Goal: Task Accomplishment & Management: Complete application form

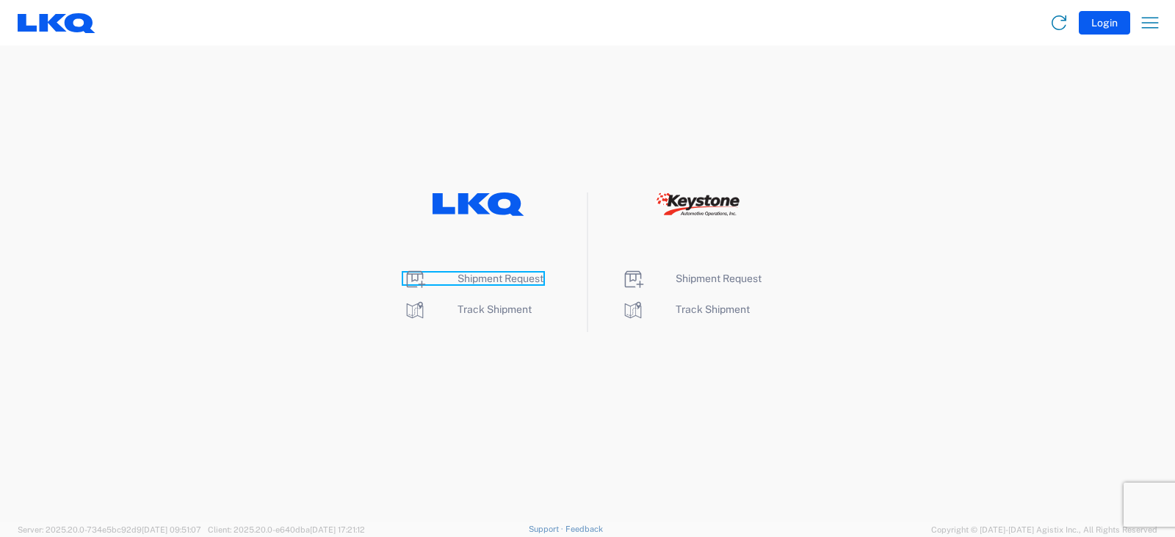
click at [499, 279] on span "Shipment Request" at bounding box center [501, 278] width 86 height 12
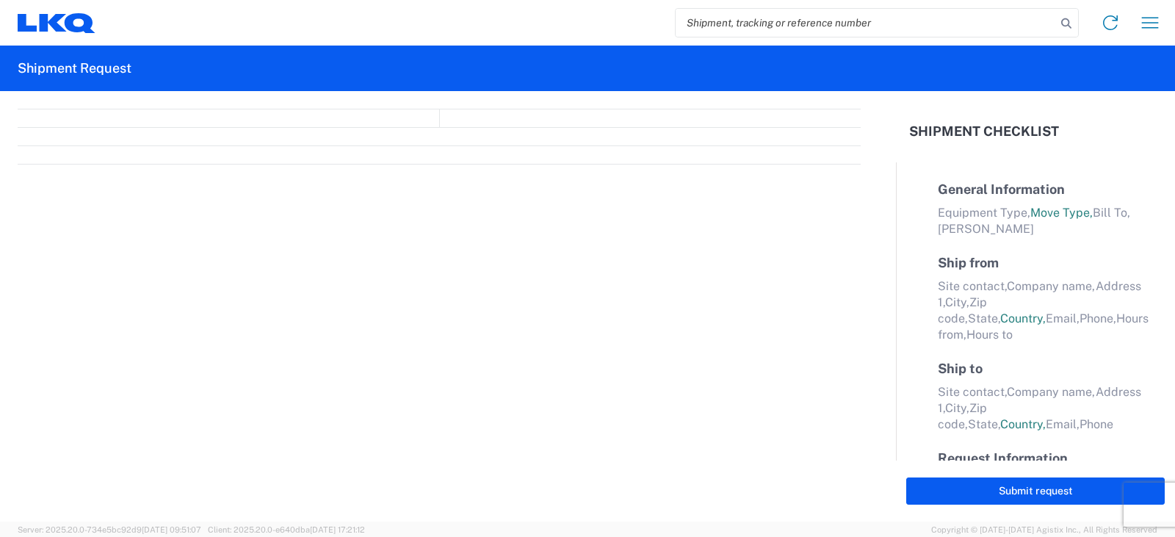
select select "FULL"
select select "LBS"
select select "IN"
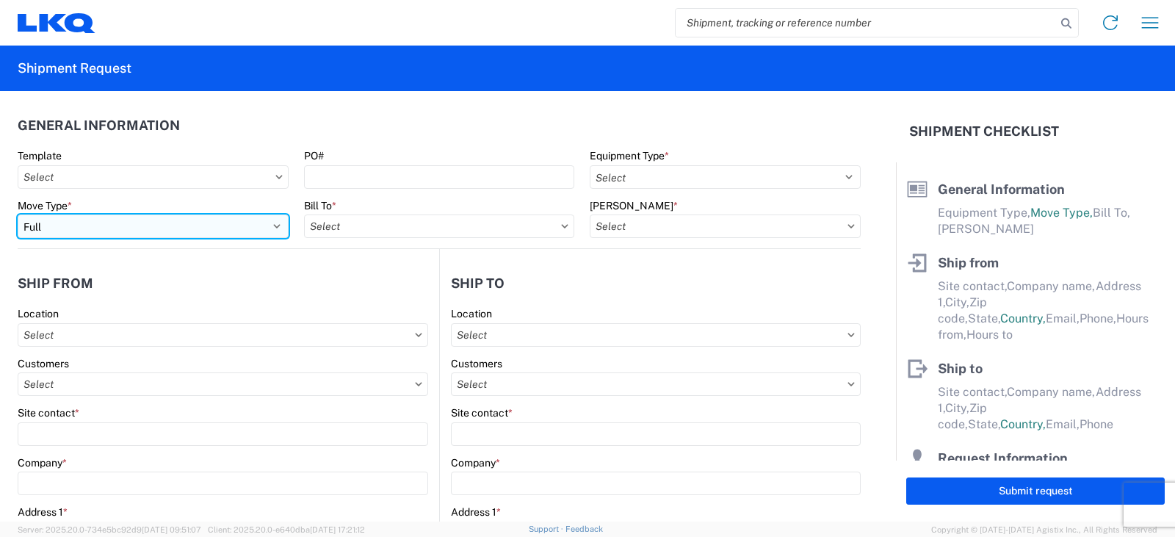
click at [73, 231] on select "Select Full Partial TL" at bounding box center [153, 226] width 271 height 24
select select "PARTIAL_TL"
click at [18, 214] on select "Select Full Partial TL" at bounding box center [153, 226] width 271 height 24
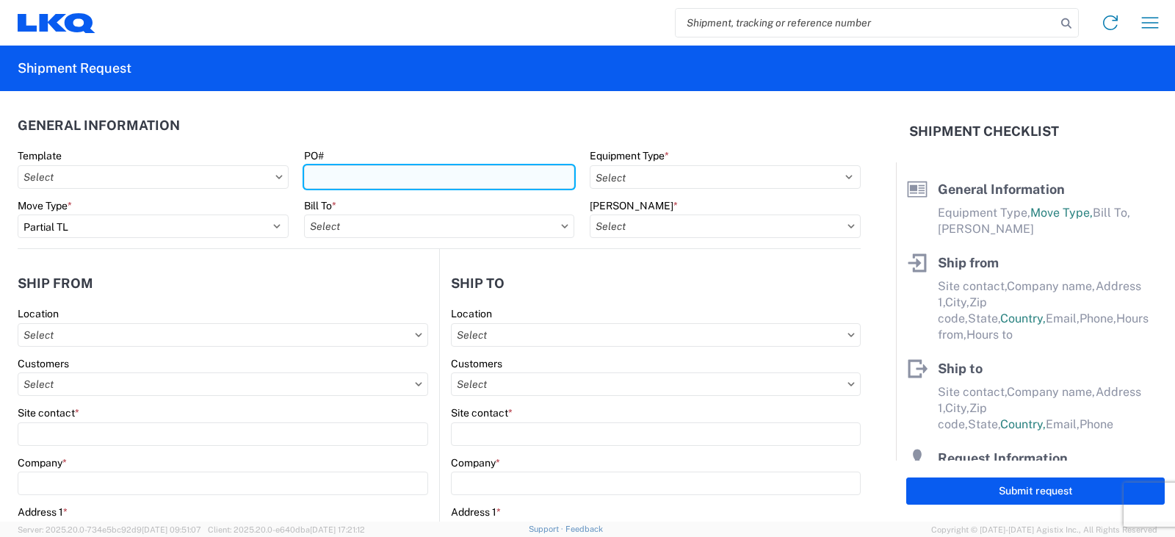
click at [333, 178] on input "PO#" at bounding box center [439, 177] width 271 height 24
click at [310, 173] on input "PO#" at bounding box center [439, 177] width 271 height 24
type input "PWR#'S 130023, 130026, 130027, 130028--MICHAEL TORRENCE"
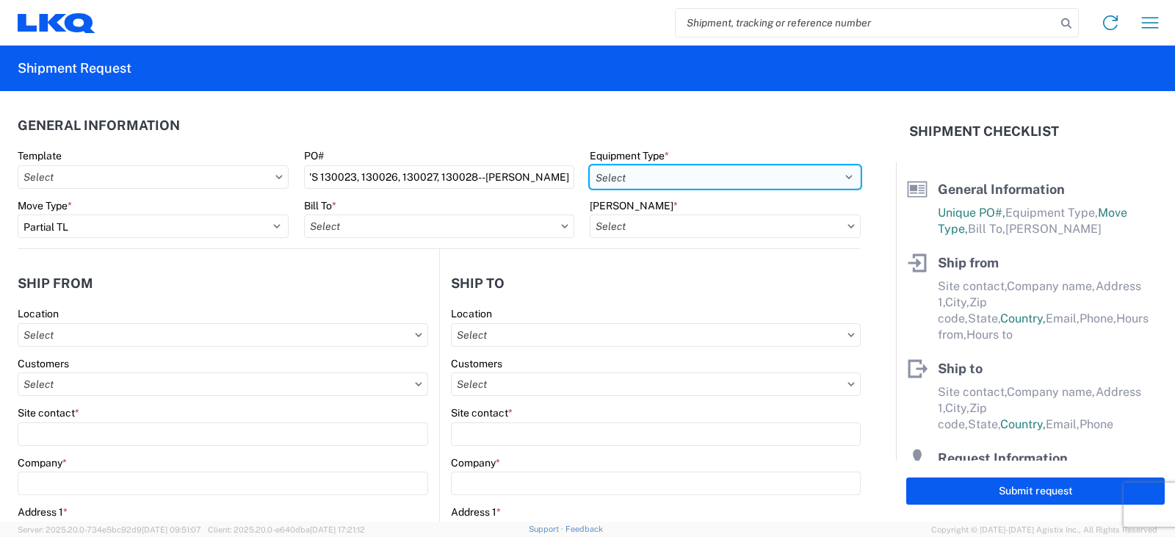
scroll to position [0, 0]
click at [624, 176] on select "Select 53’ Dry Van Flatbed Dropdeck (van) Lowboy (flatbed) Rail" at bounding box center [725, 177] width 271 height 24
select select "STDV"
click at [590, 165] on select "Select 53’ Dry Van Flatbed Dropdeck (van) Lowboy (flatbed) Rail" at bounding box center [725, 177] width 271 height 24
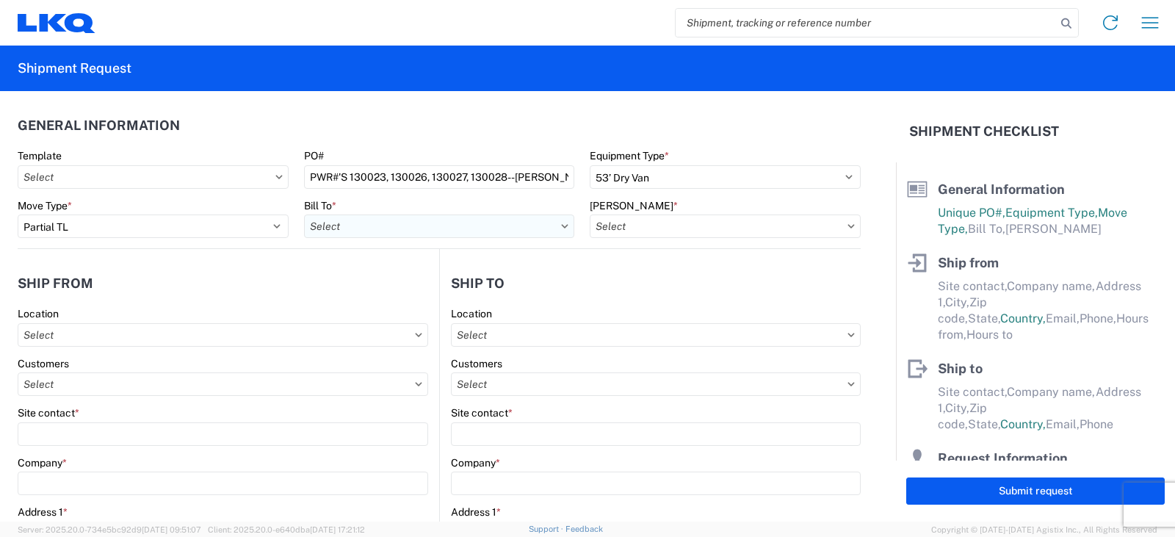
click at [350, 227] on input "text" at bounding box center [439, 226] width 271 height 24
type input "3238"
click at [369, 293] on div "3238 - Huntington IDC" at bounding box center [432, 292] width 257 height 24
type input "3238 - Huntington IDC"
click at [625, 228] on input "text" at bounding box center [725, 226] width 271 height 24
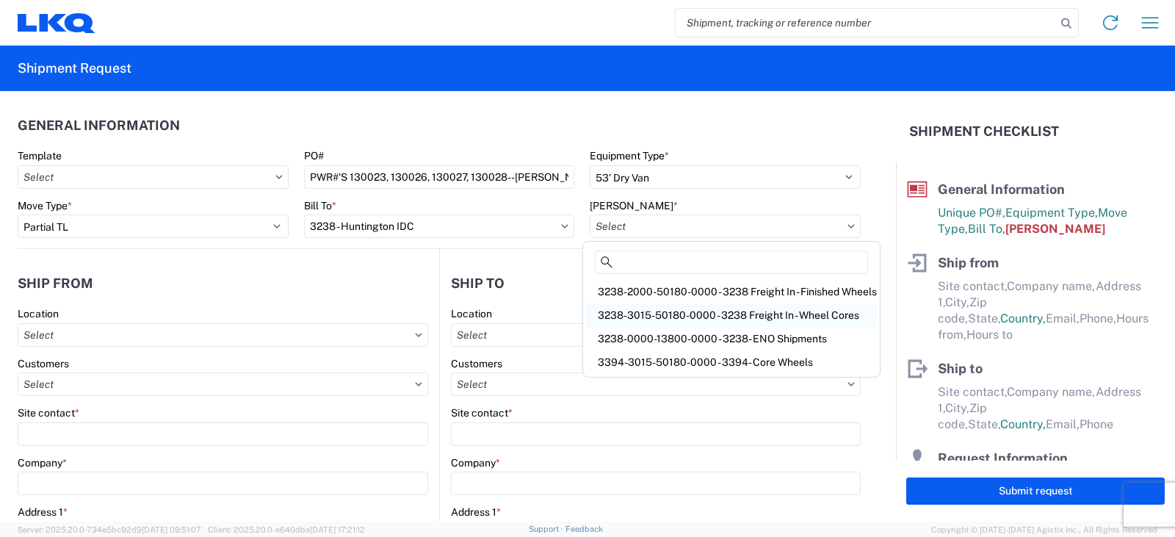
click at [635, 317] on div "3238-3015-50180-0000 - 3238 Freight In - Wheel Cores" at bounding box center [731, 315] width 291 height 24
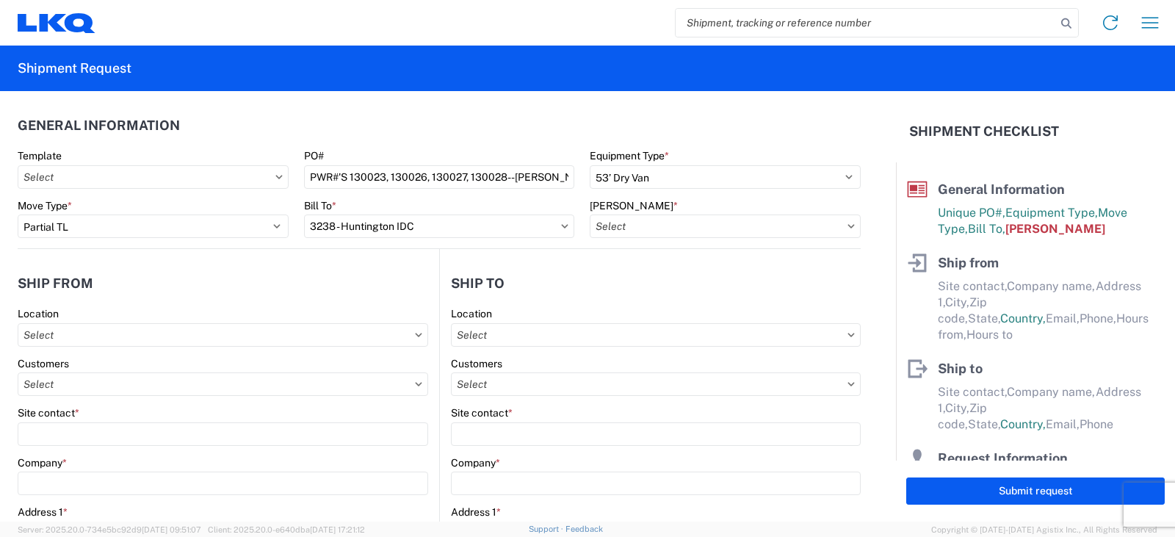
type input "3238-3015-50180-0000 - 3238 Freight In - Wheel Cores"
click at [416, 385] on icon at bounding box center [419, 384] width 7 height 4
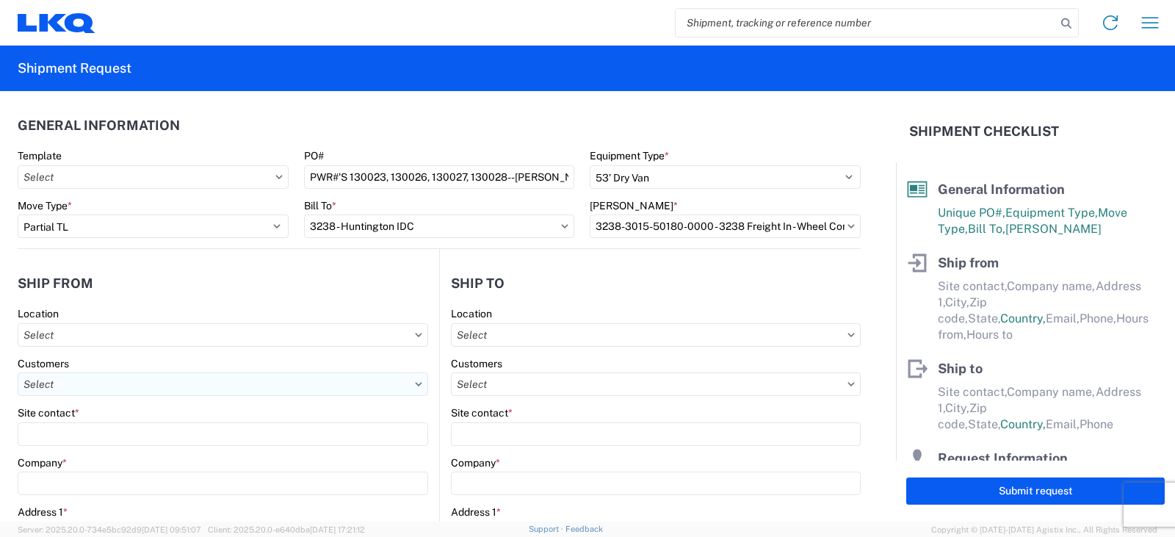
click at [62, 382] on input "text" at bounding box center [223, 384] width 411 height 24
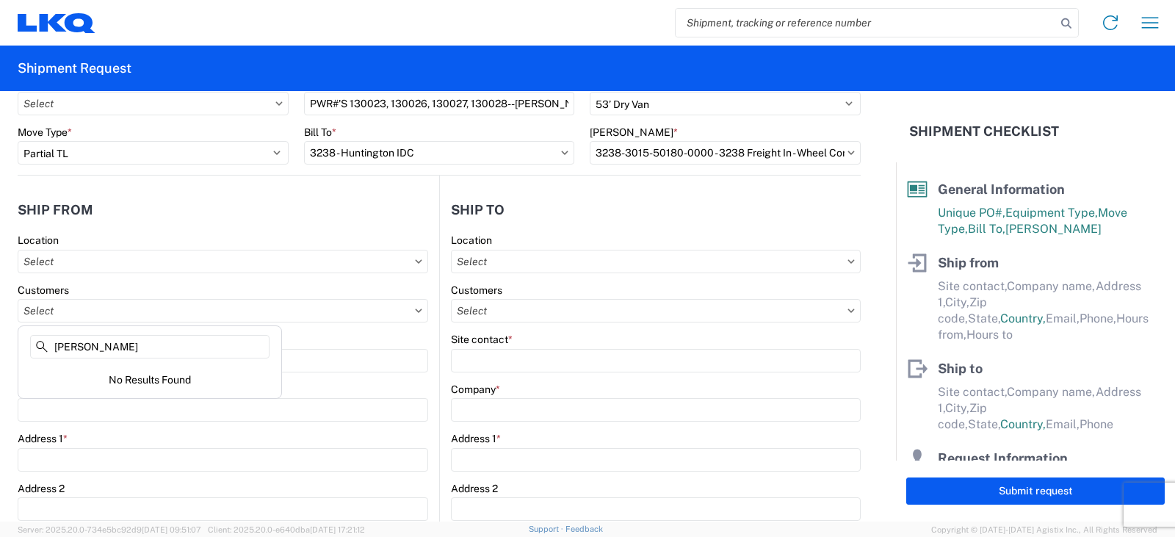
type input "JEFF CHILDERS"
click at [306, 377] on agx-form-control-wrapper-v2 "Site contact *" at bounding box center [223, 358] width 411 height 50
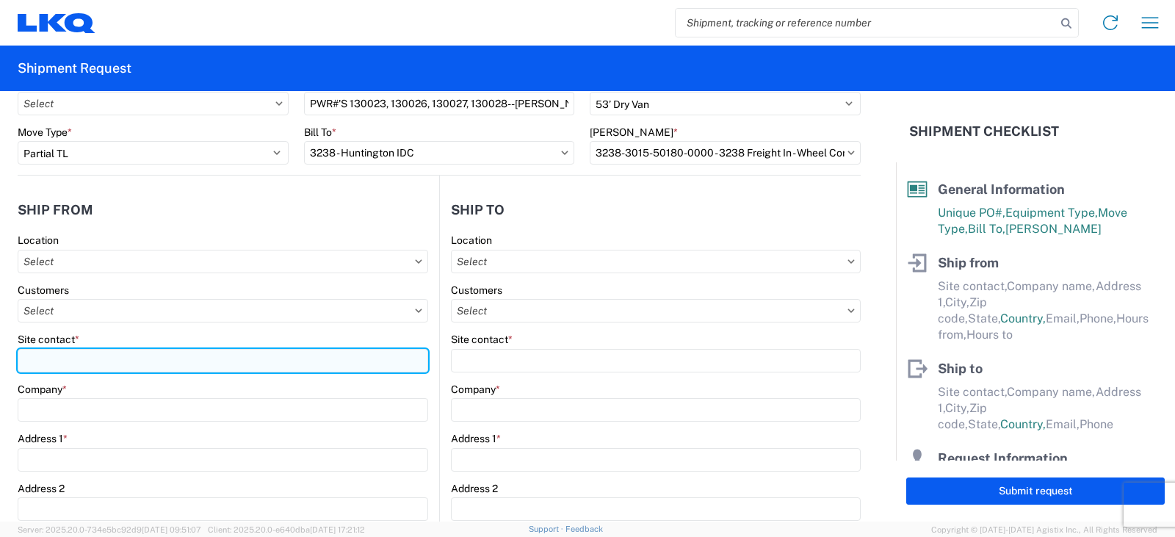
click at [37, 361] on input "Site contact *" at bounding box center [223, 361] width 411 height 24
type input "JEFF CHILDERS"
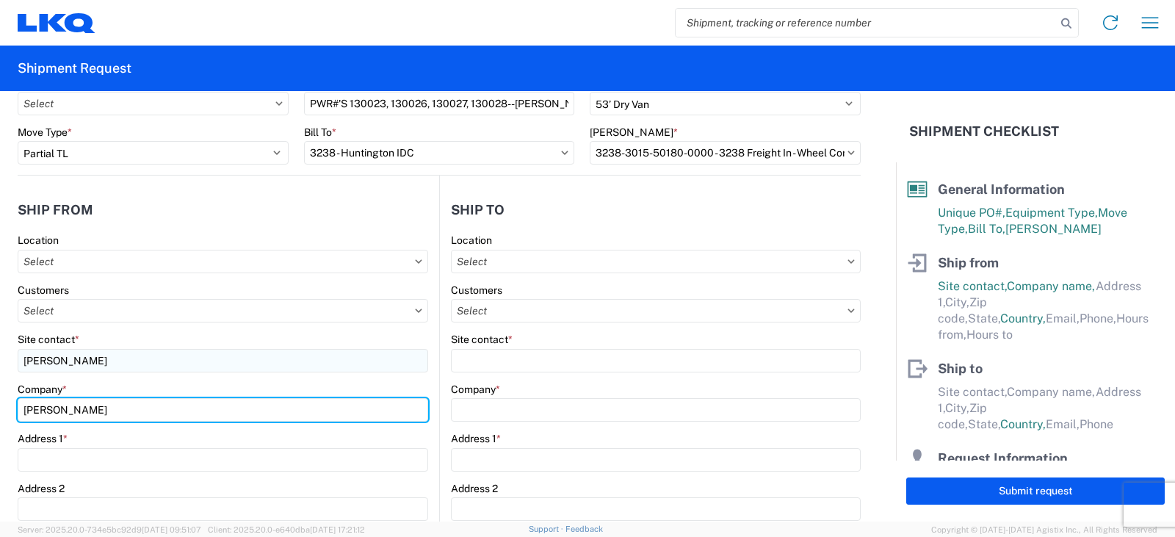
type input "JEFF CHILDERS"
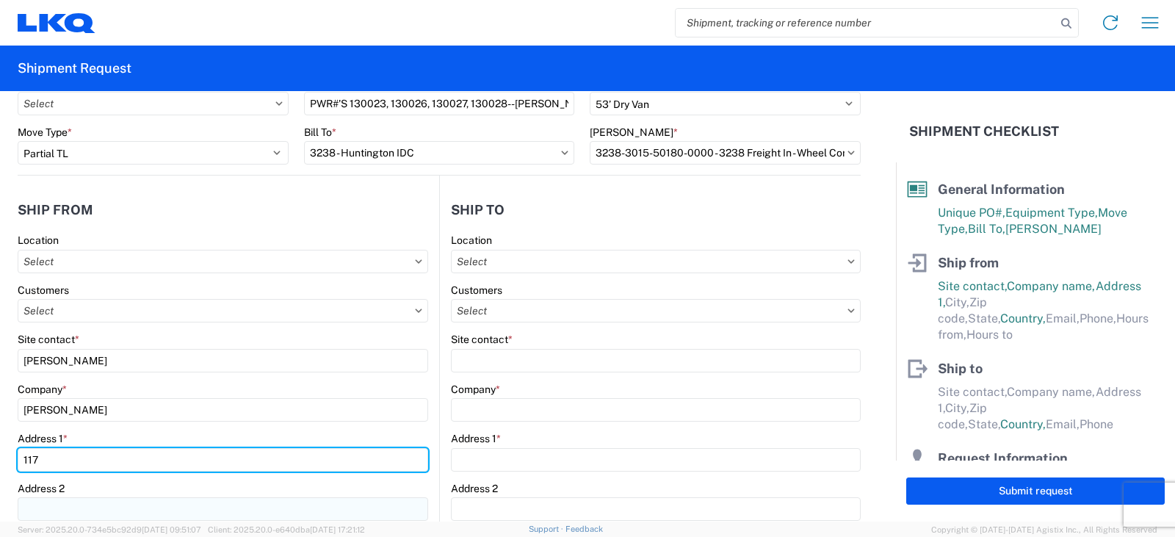
type input "117 SHADY POINT ROAD"
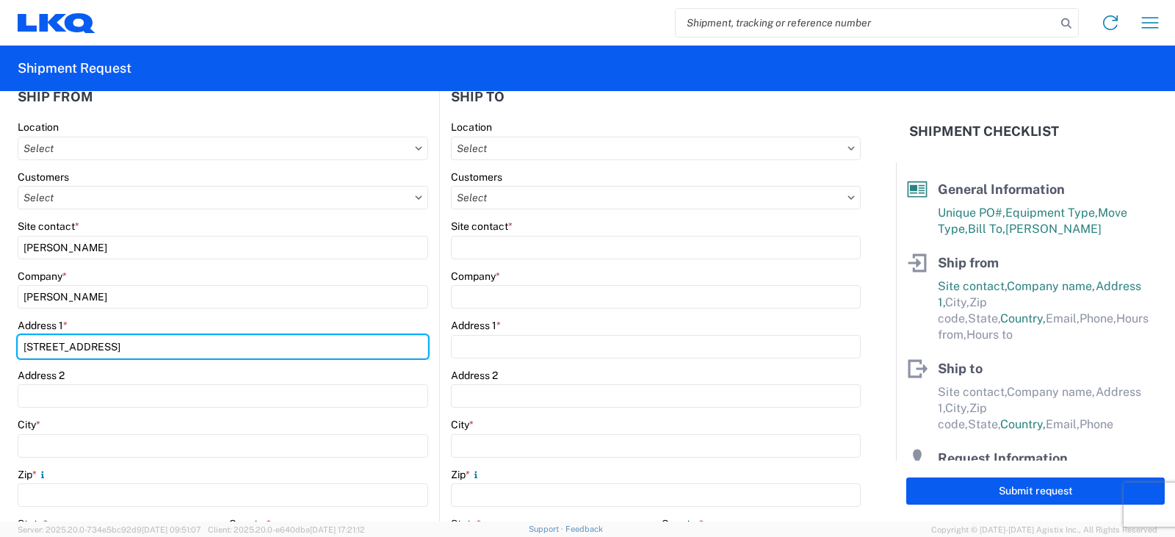
scroll to position [220, 0]
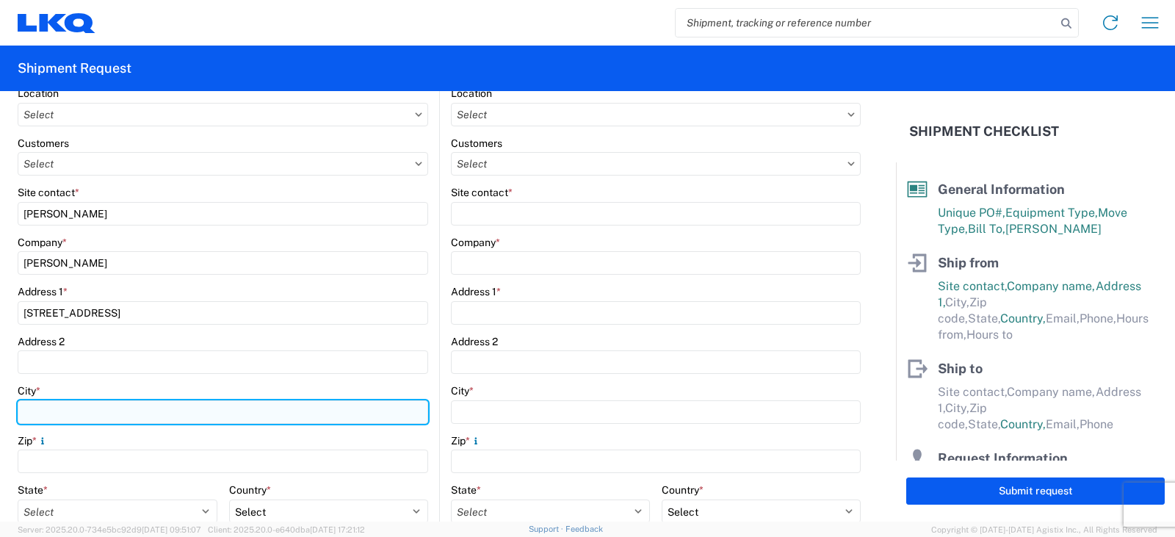
click at [41, 414] on input "City *" at bounding box center [223, 412] width 411 height 24
type input "LOCUST FORK"
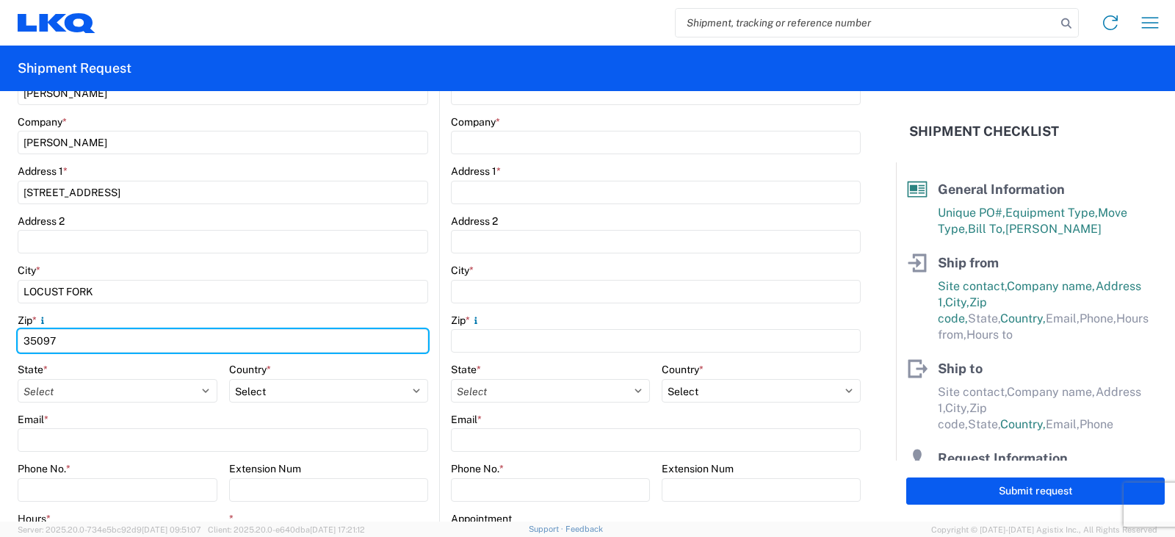
scroll to position [367, 0]
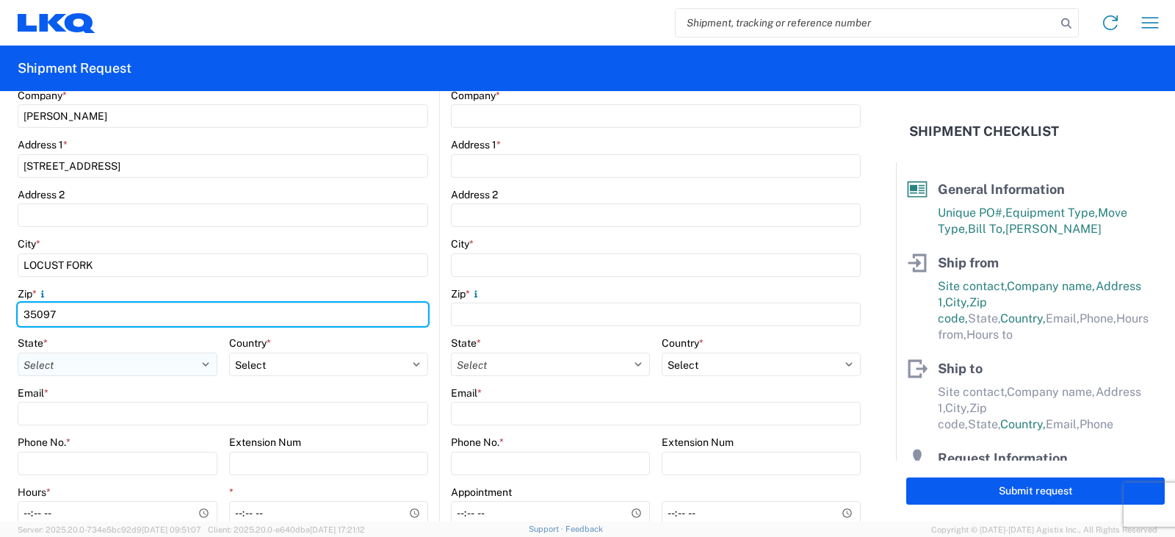
type input "35097"
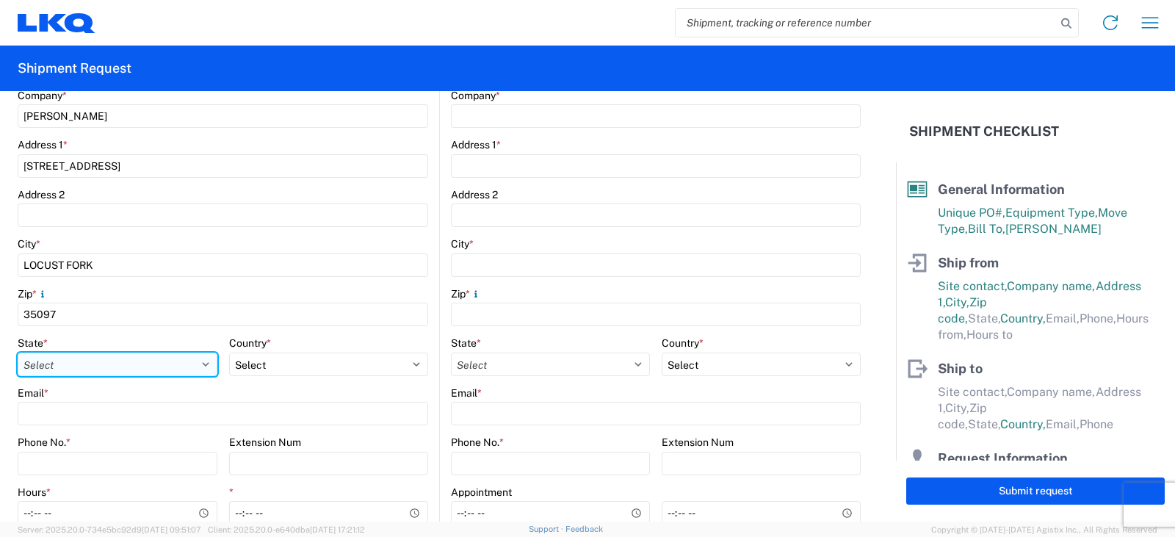
click at [41, 366] on select "Select Alabama Alaska Arizona Arkansas Armed Forces Americas Armed Forces Europ…" at bounding box center [118, 365] width 200 height 24
select select "AL"
click at [18, 353] on select "Select Alabama Alaska Arizona Arkansas Armed Forces Americas Armed Forces Europ…" at bounding box center [118, 365] width 200 height 24
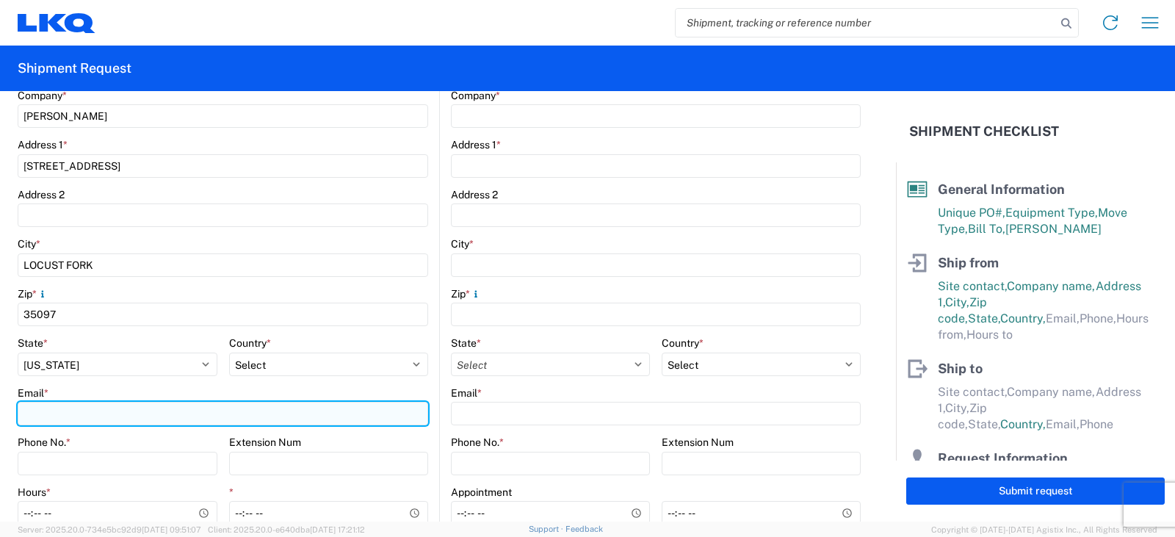
click at [32, 413] on input "Email *" at bounding box center [223, 414] width 411 height 24
type input "jimmydtire@gmail.com"
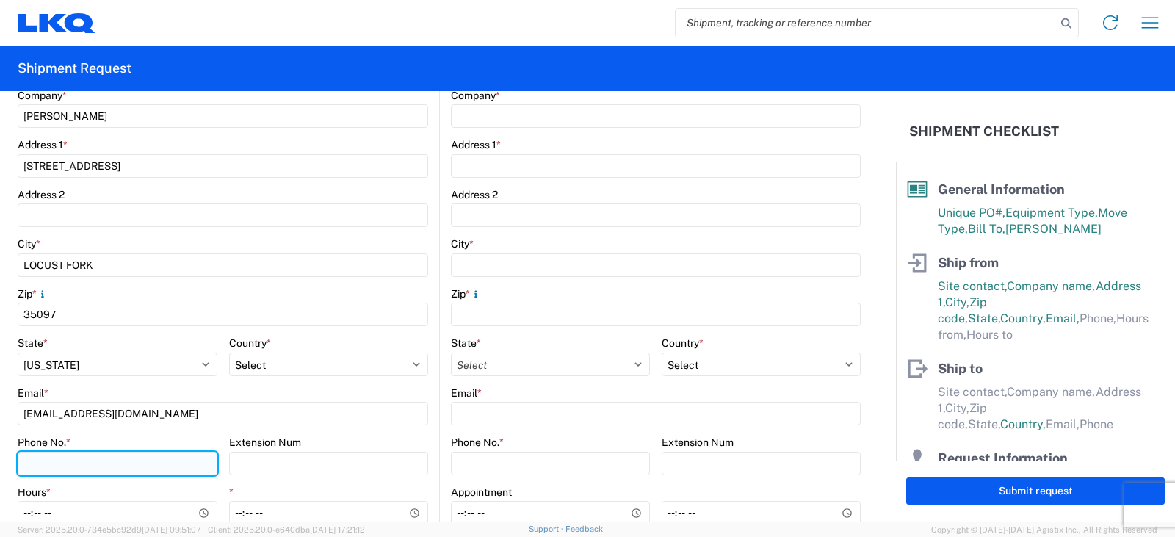
click at [56, 457] on input "Phone No. *" at bounding box center [118, 464] width 200 height 24
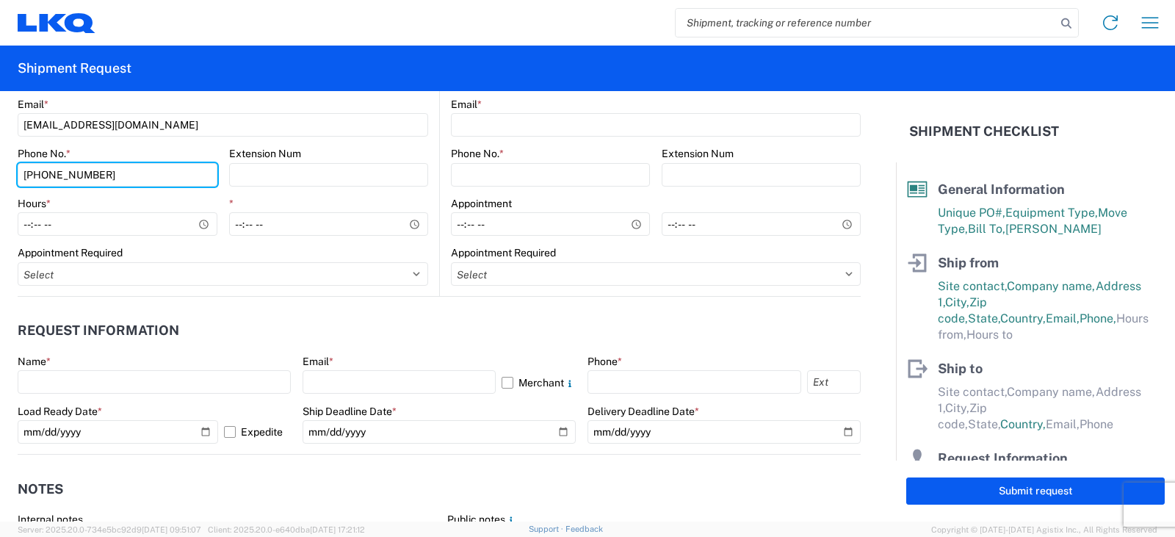
scroll to position [661, 0]
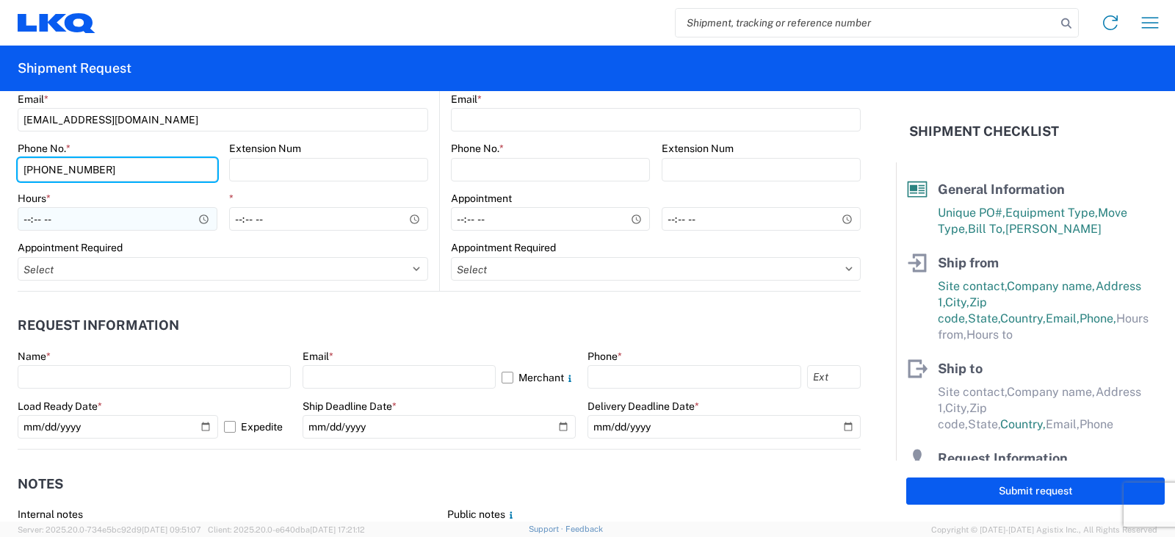
type input "205-641-3704"
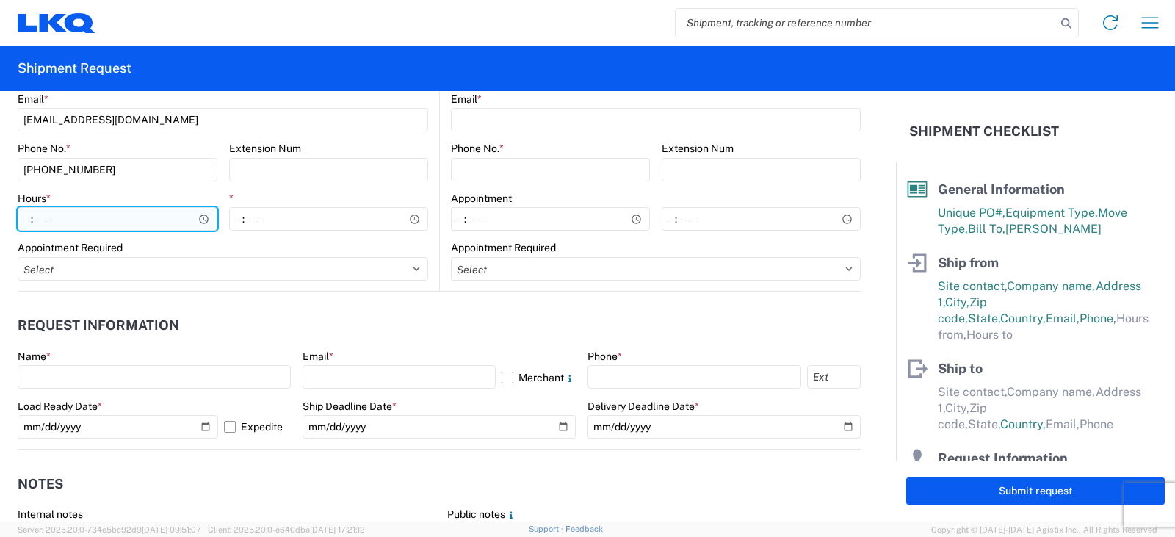
click at [24, 219] on input "Hours *" at bounding box center [118, 219] width 200 height 24
type input "08:00"
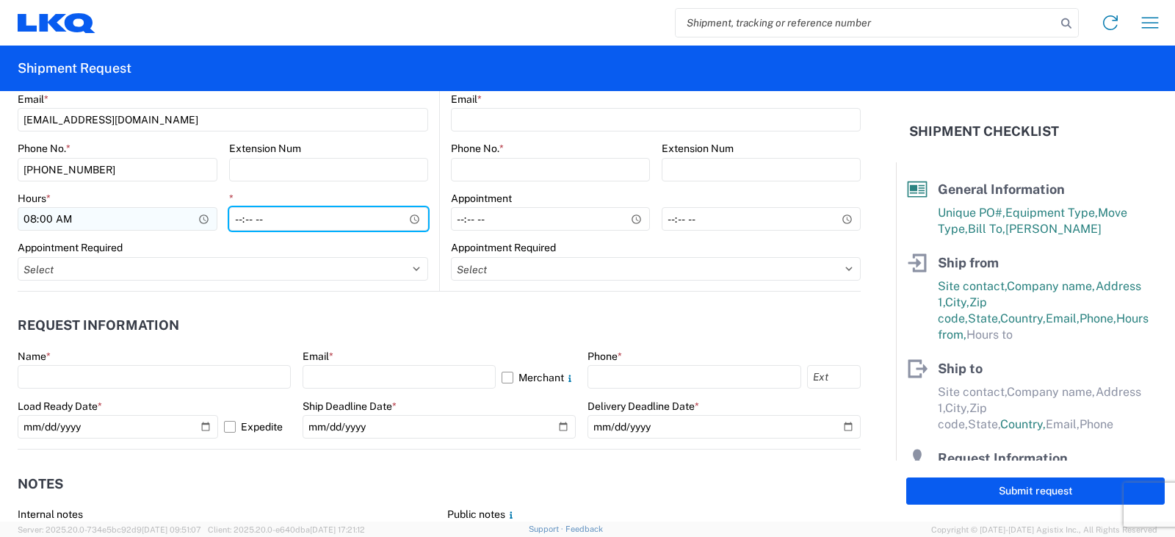
type input "16:00"
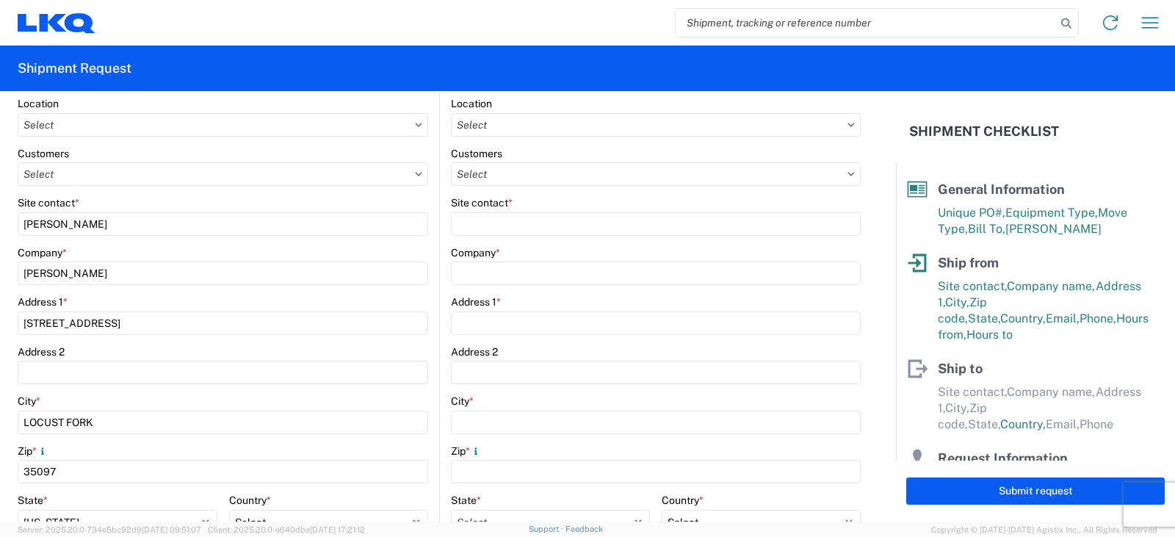
scroll to position [147, 0]
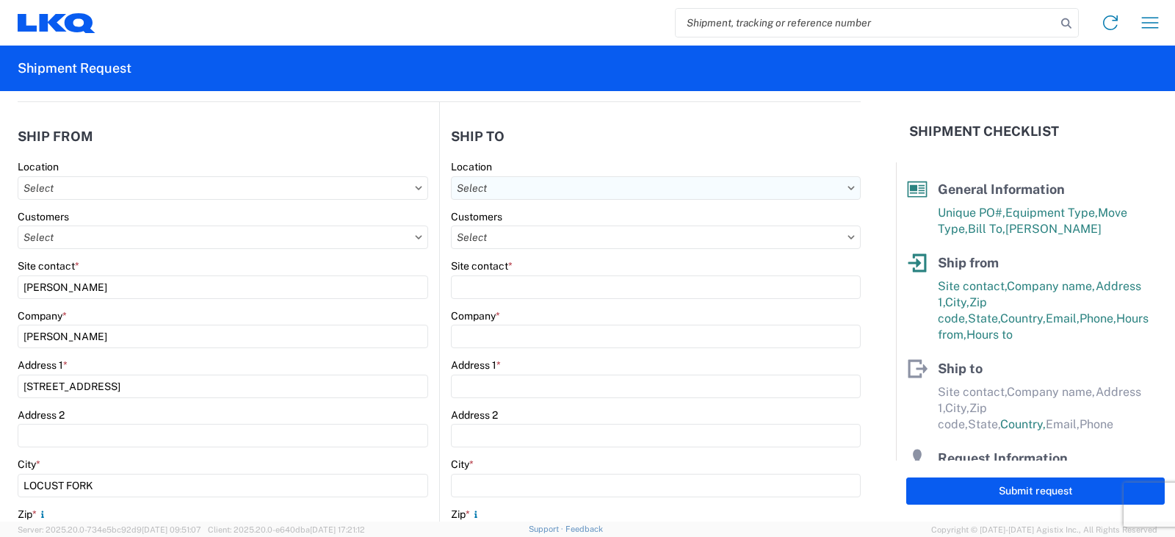
click at [470, 187] on input "text" at bounding box center [656, 188] width 410 height 24
type input "3238"
click at [512, 253] on div "3238 - Huntington IDC" at bounding box center [577, 254] width 257 height 24
type input "3238 - Huntington IDC"
type input "LKQ Corporation"
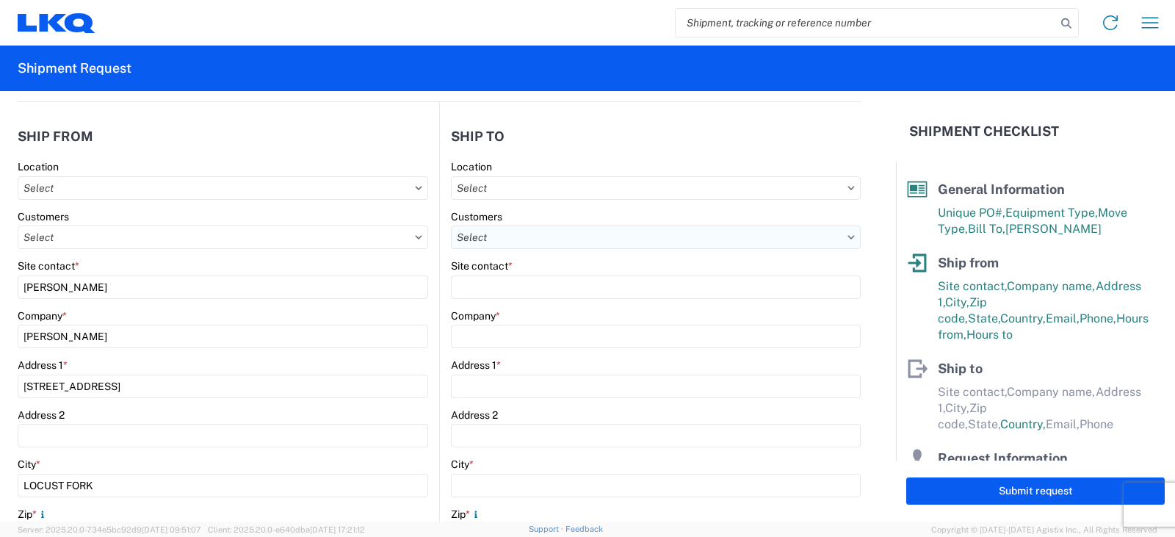
type input "1870 Riverfork Drive W"
type input "Huntington"
type input "46750"
select select "US"
type input "07:00"
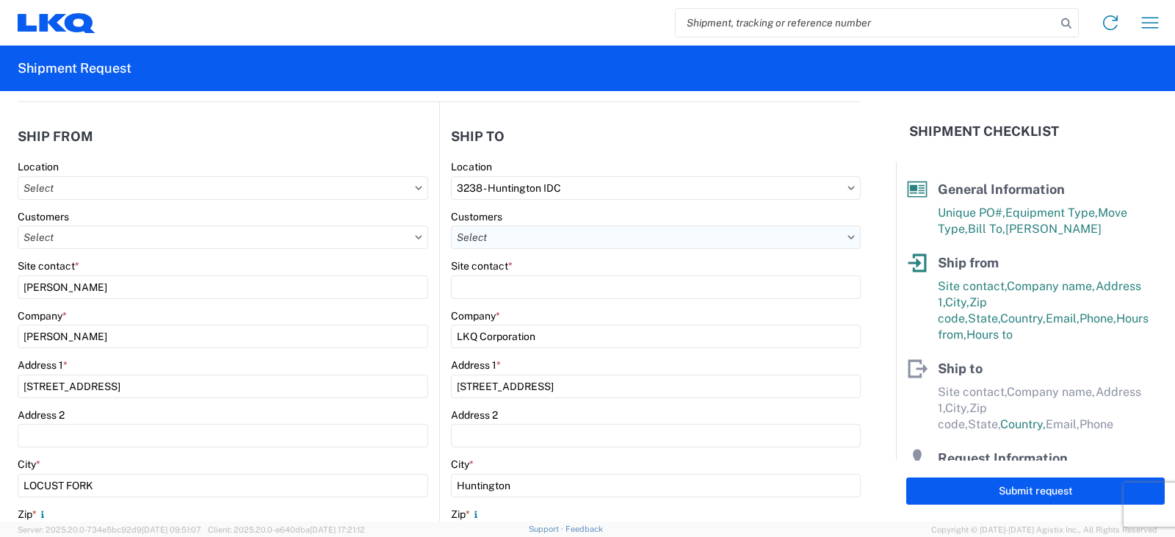
type input "17:00"
select select
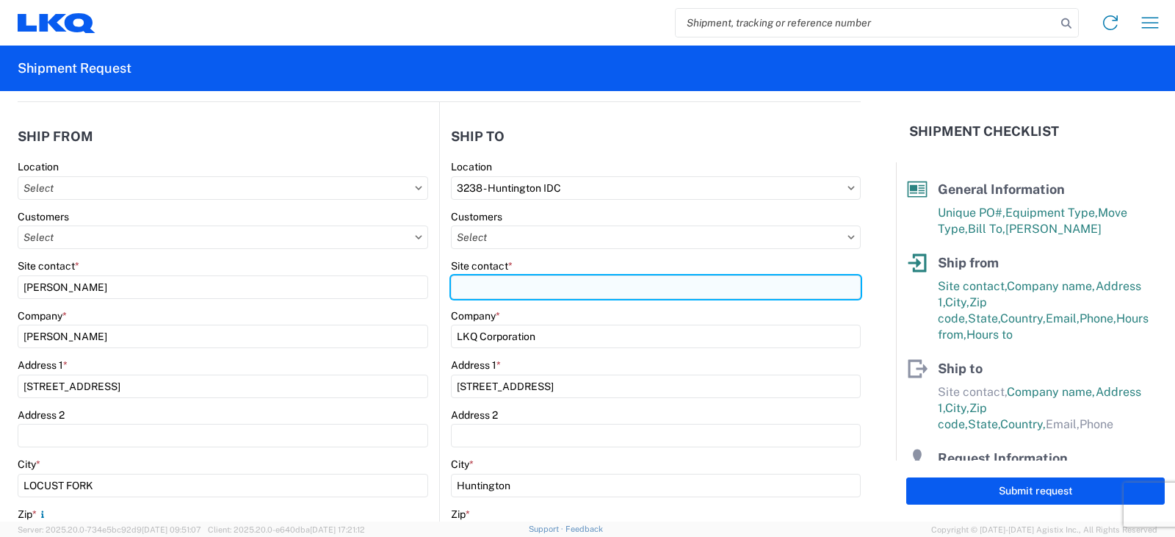
click at [461, 282] on input "Site contact *" at bounding box center [656, 287] width 410 height 24
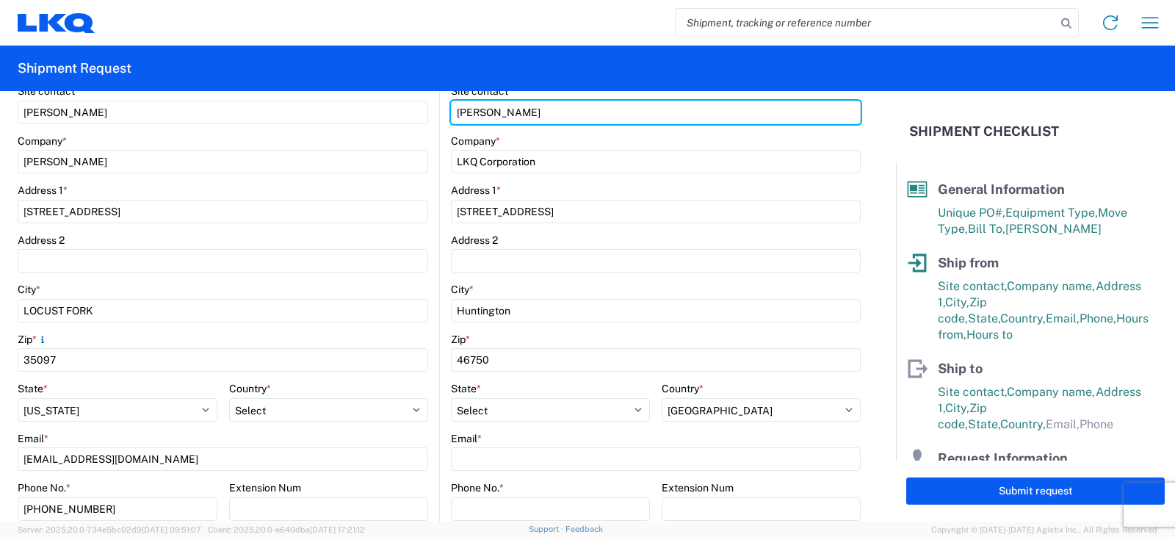
scroll to position [367, 0]
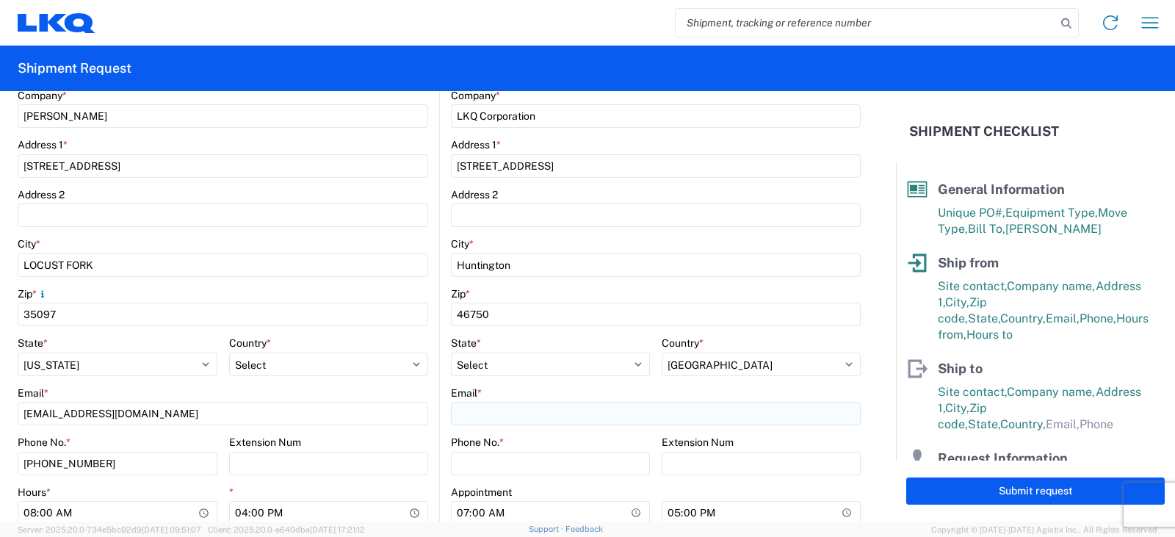
type input "DEE SNEAD"
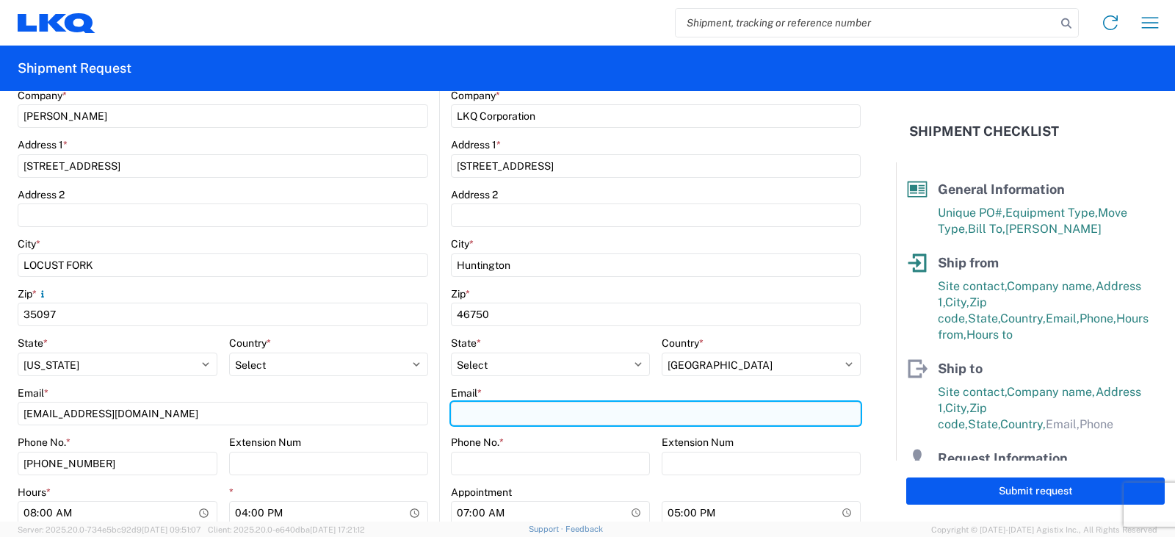
click at [482, 412] on input "Email *" at bounding box center [656, 414] width 410 height 24
type input "drsnead@lkqcorp.com"
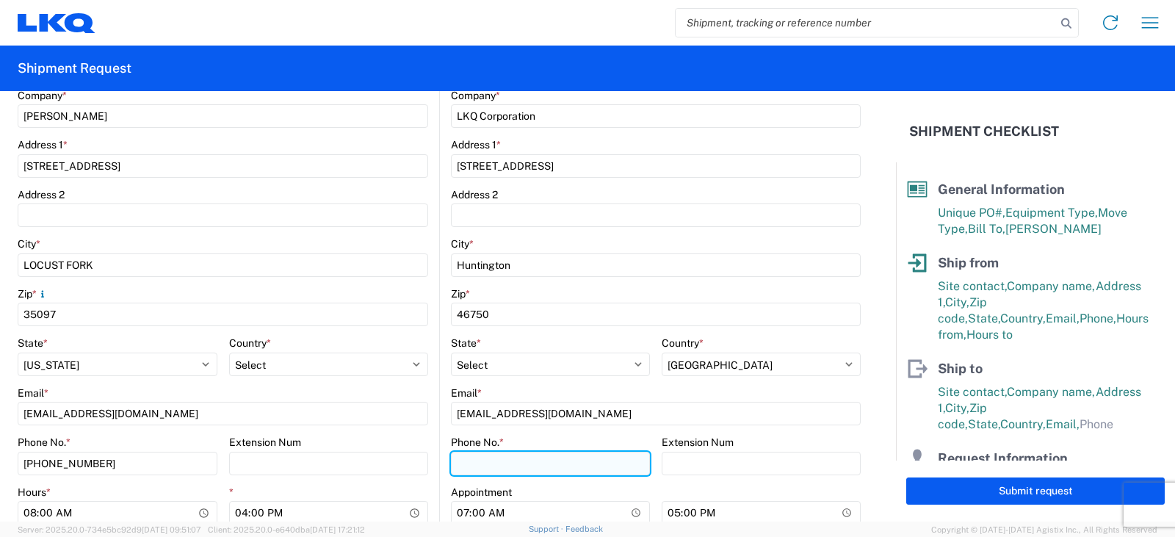
click at [459, 460] on input "Phone No. *" at bounding box center [550, 464] width 199 height 24
type input "260-359-7402"
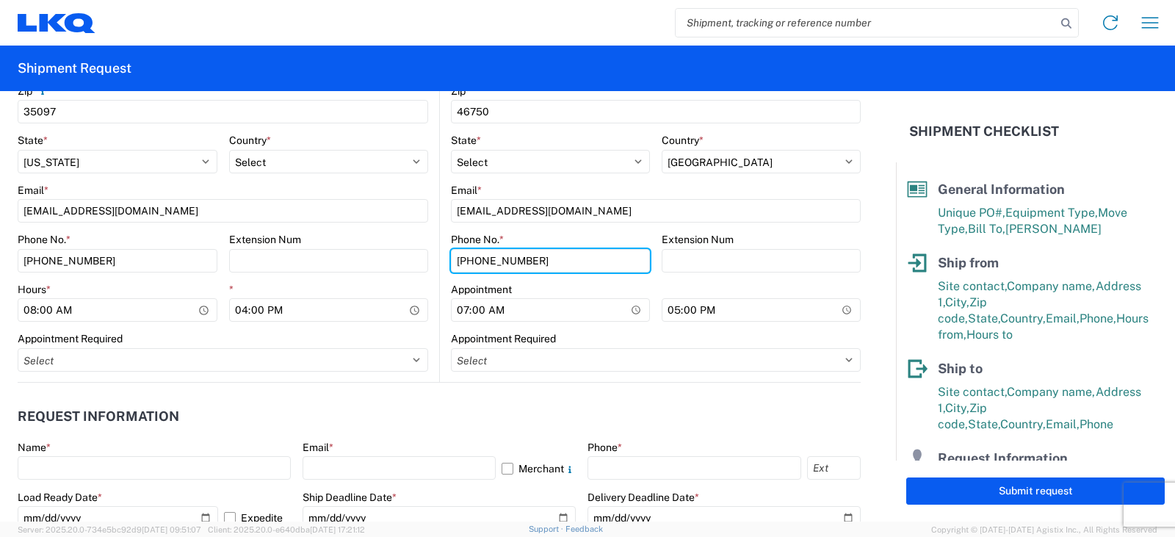
scroll to position [588, 0]
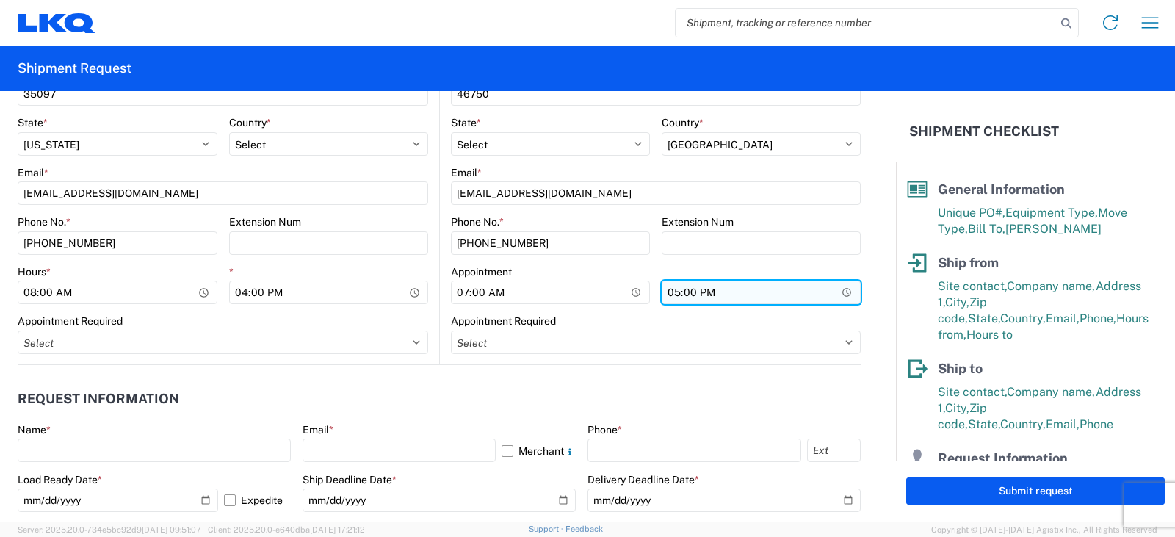
click at [669, 292] on input "17:00" at bounding box center [761, 293] width 199 height 24
type input "15:00"
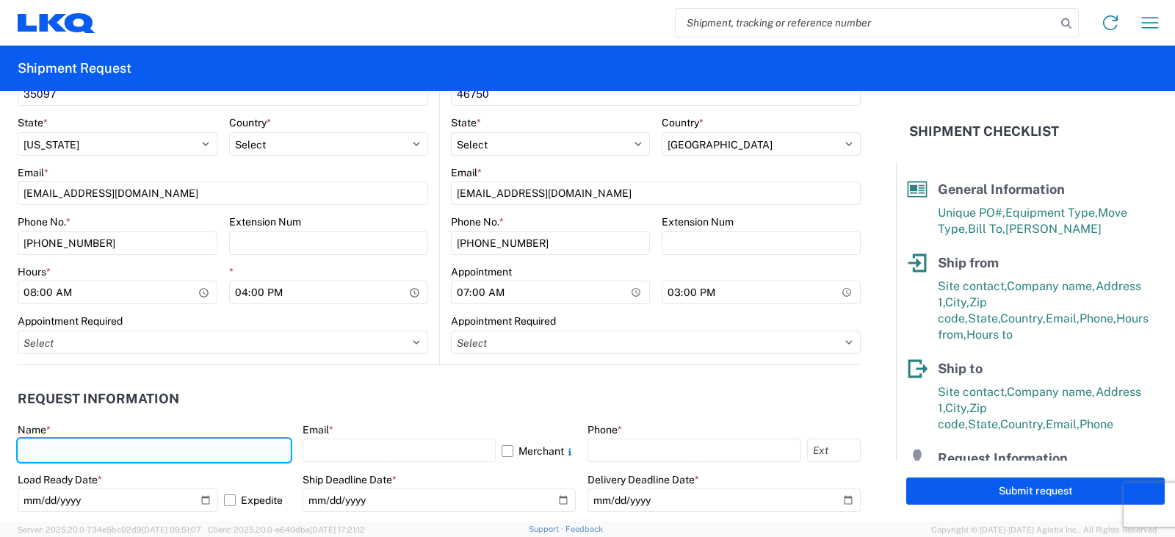
click at [43, 444] on input "text" at bounding box center [154, 450] width 273 height 24
type input "DEE SNEAD"
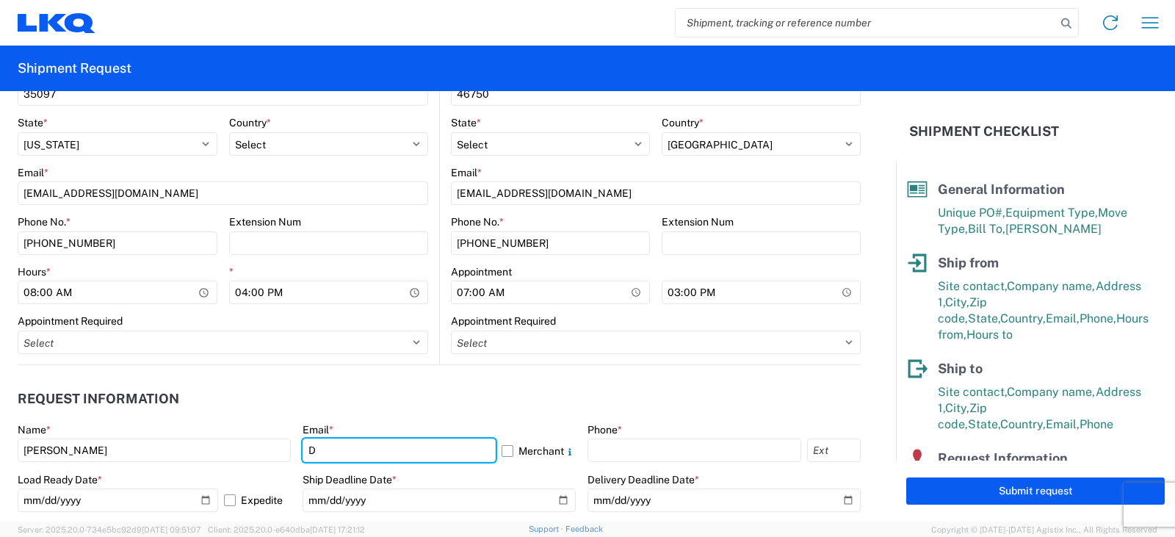
type input "drsnead@lkqcorp.com"
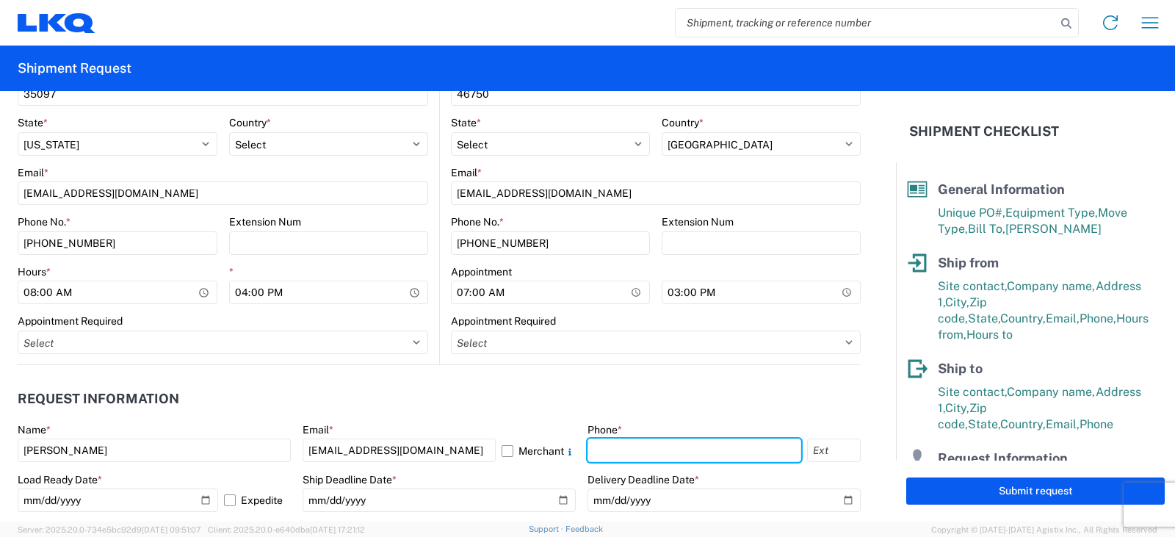
drag, startPoint x: 598, startPoint y: 447, endPoint x: 611, endPoint y: 433, distance: 18.7
click at [598, 447] on input "text" at bounding box center [695, 450] width 214 height 24
type input "260-359-7402"
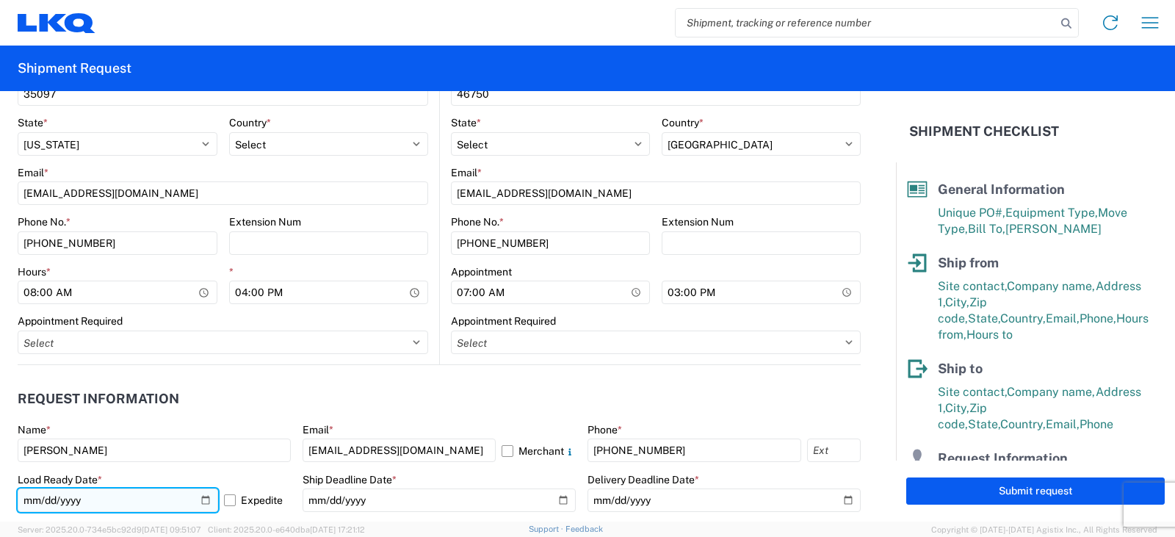
click at [202, 502] on input "2025-10-13" at bounding box center [118, 500] width 200 height 24
type input "2025-10-15"
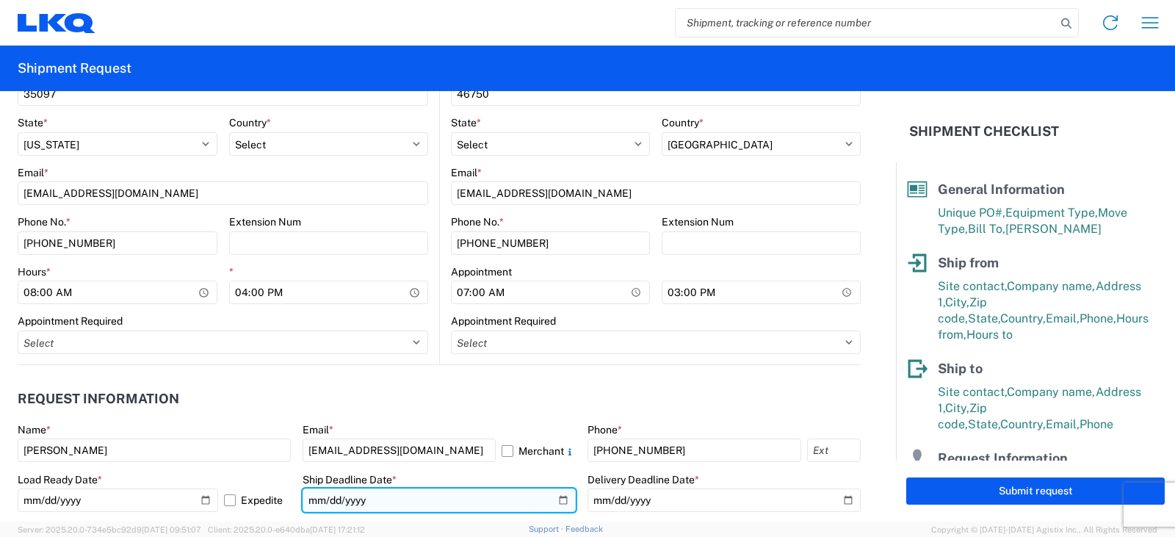
click at [552, 498] on input "date" at bounding box center [439, 500] width 273 height 24
type input "2025-10-15"
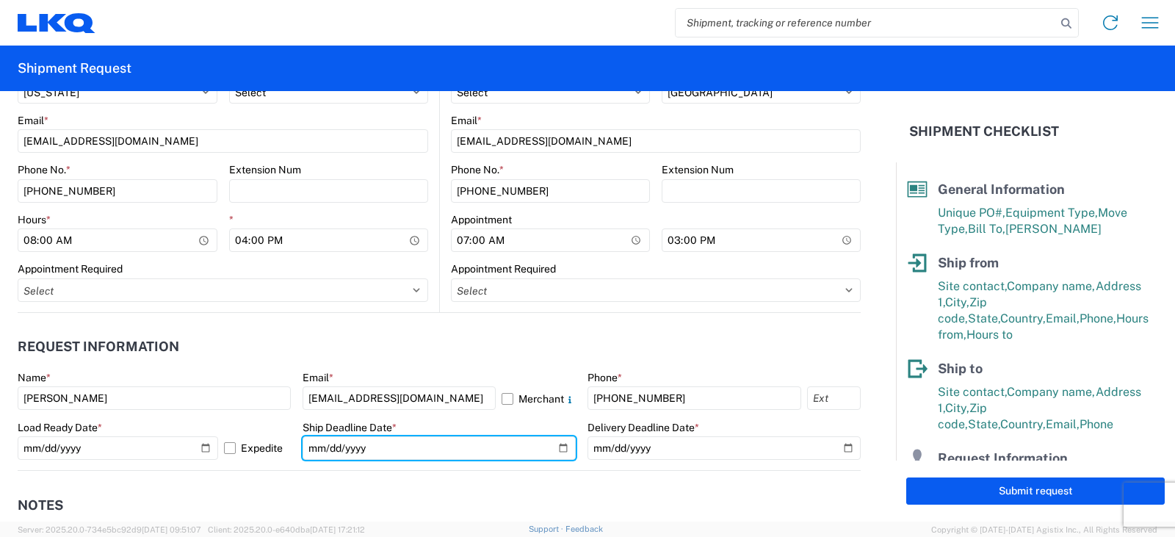
scroll to position [661, 0]
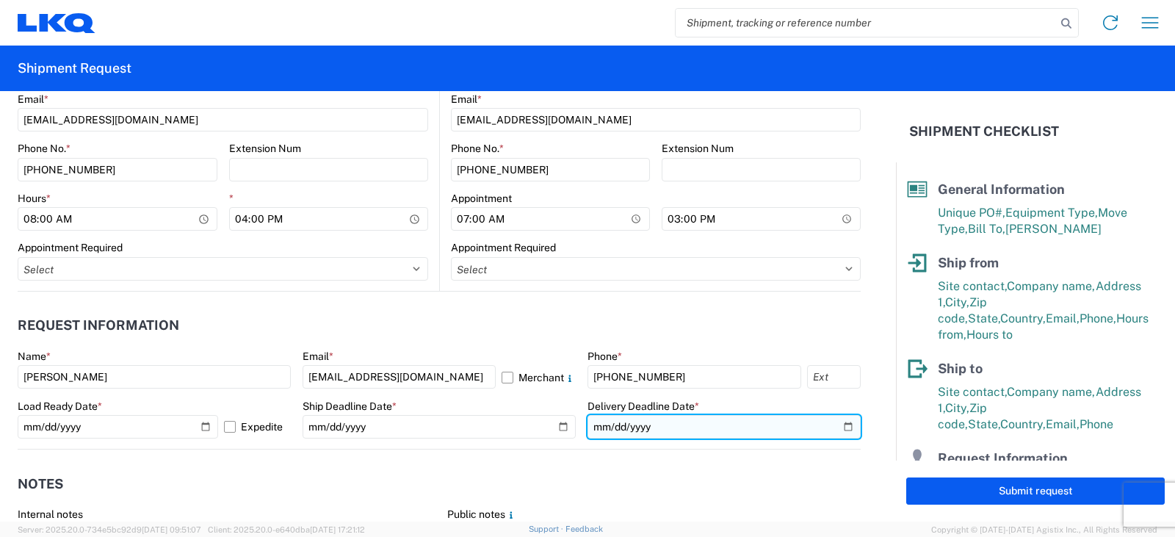
click at [839, 428] on input "date" at bounding box center [724, 427] width 273 height 24
type input "2025-10-17"
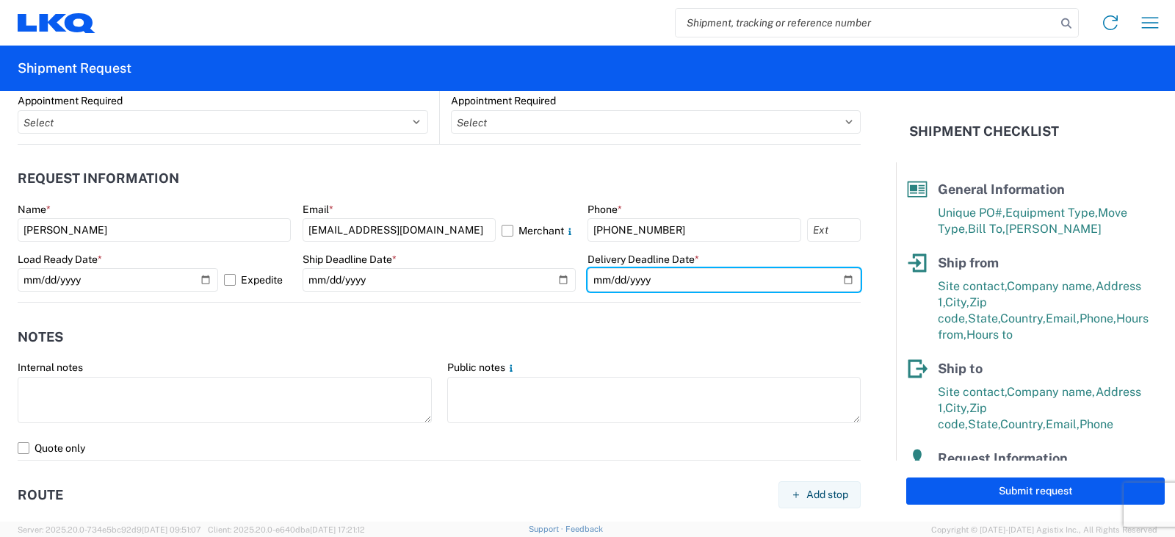
scroll to position [881, 0]
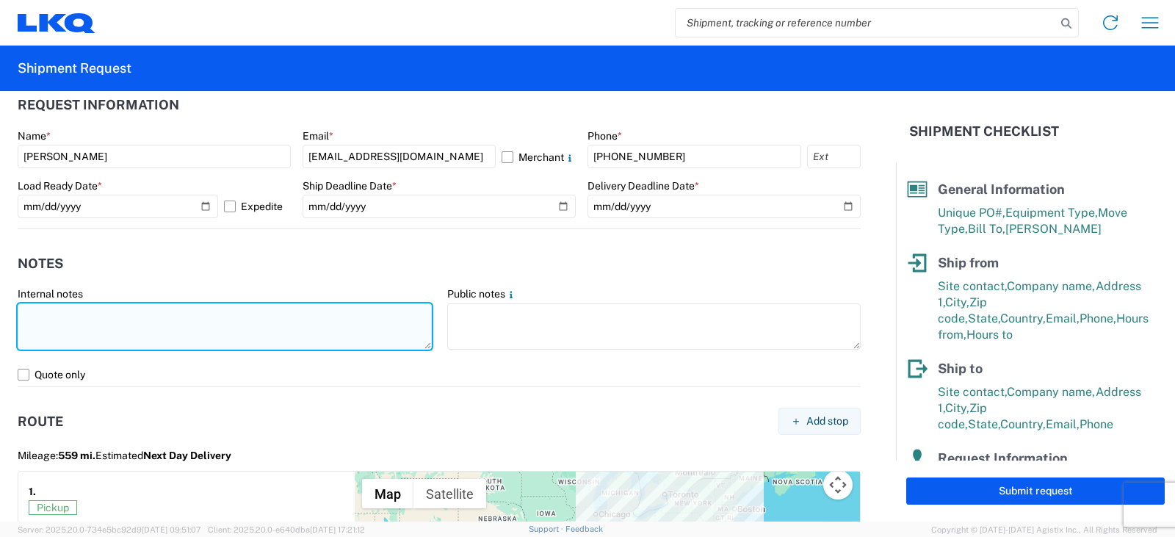
click at [29, 307] on textarea at bounding box center [225, 326] width 414 height 46
type textarea "P"
drag, startPoint x: 58, startPoint y: 329, endPoint x: 20, endPoint y: 312, distance: 41.8
click at [20, 312] on textarea "SHIPPER REQUESTS DRIVER TO CALL 205-641-3704 TO ARRANGE PICK UP TIME." at bounding box center [225, 326] width 414 height 46
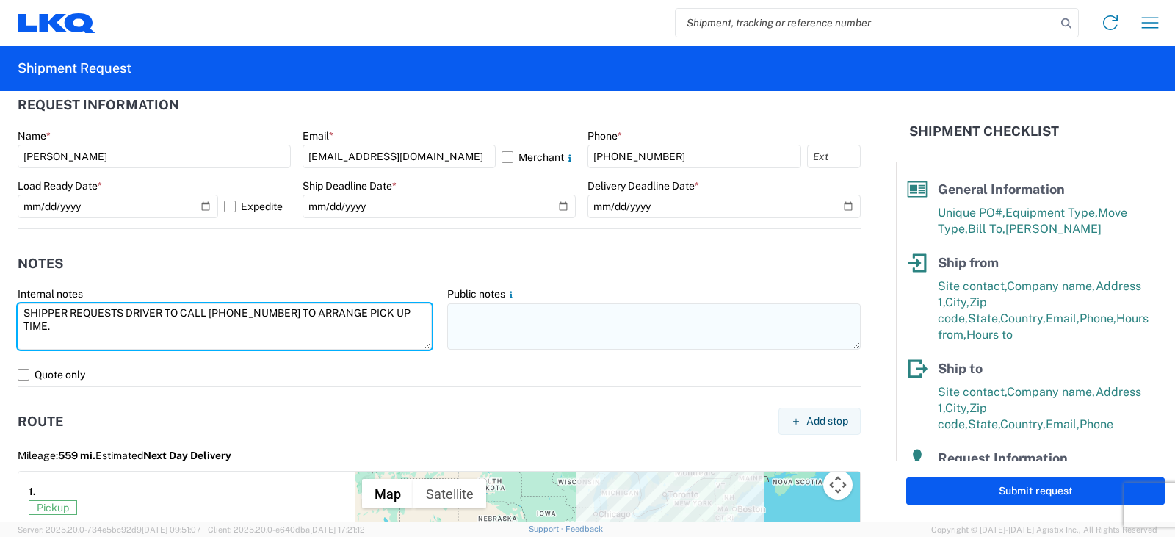
type textarea "SHIPPER REQUESTS DRIVER TO CALL 205-641-3704 TO ARRANGE PICK UP TIME."
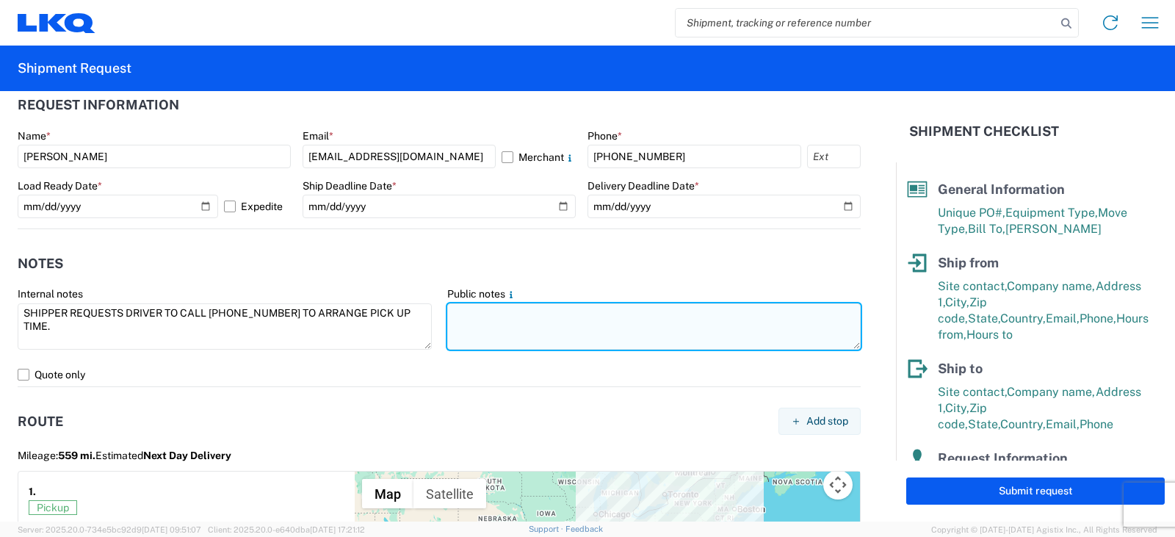
click at [449, 311] on textarea at bounding box center [654, 326] width 414 height 46
paste textarea "SHIPPER REQUESTS DRIVER TO CALL 205-641-3704 TO ARRANGE PICK UP TIME."
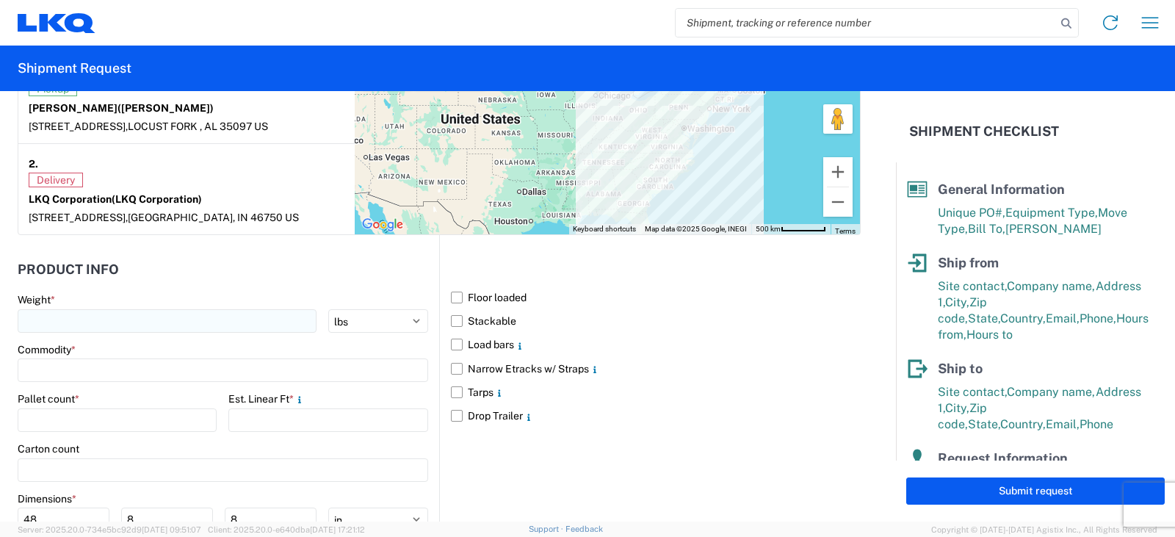
scroll to position [1322, 0]
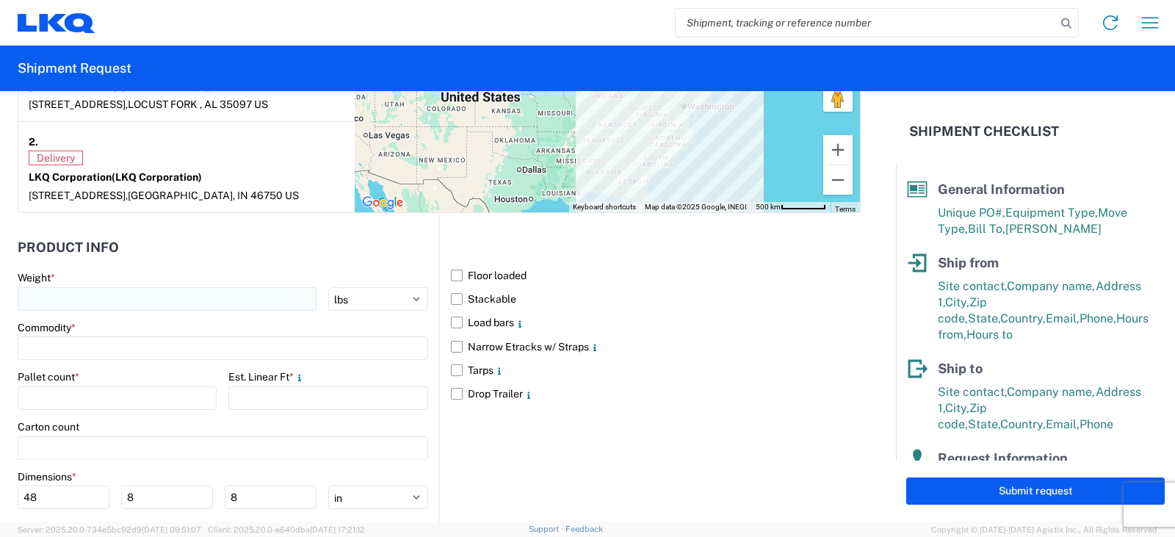
type textarea "SHIPPER REQUESTS DRIVER TO CALL 205-641-3704 TO ARRANGE PICK UP TIME."
click at [34, 299] on input "number" at bounding box center [167, 299] width 299 height 24
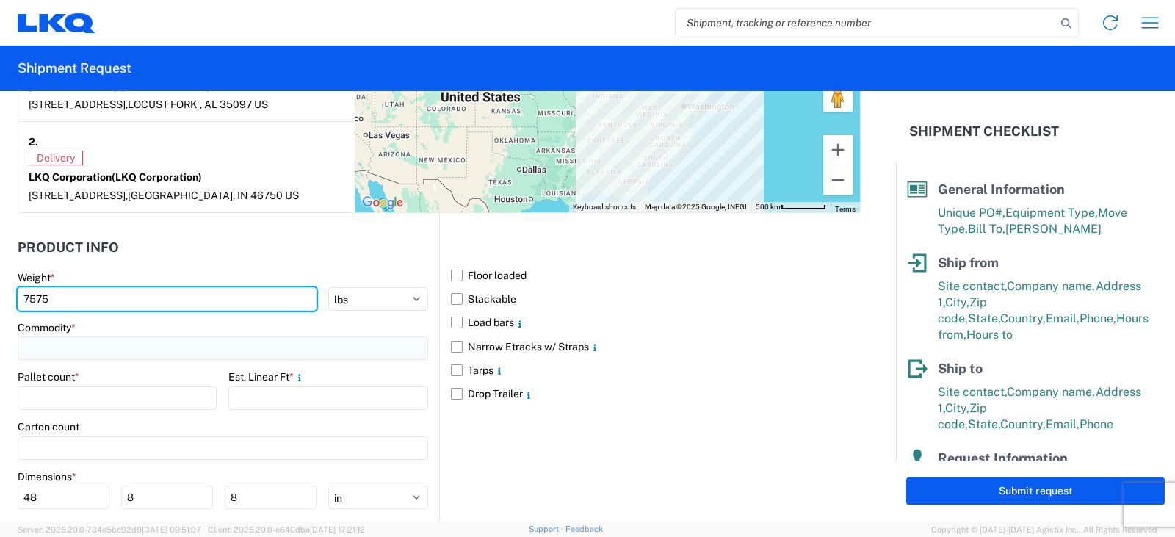
type input "7575"
click at [43, 345] on input at bounding box center [223, 348] width 411 height 24
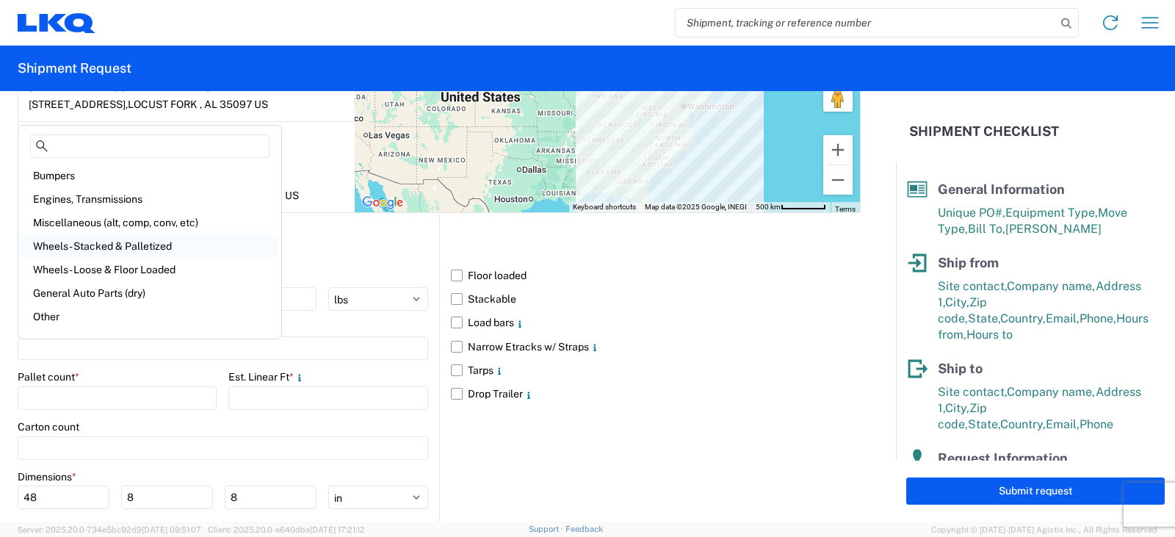
click at [73, 243] on div "Wheels - Stacked & Palletized" at bounding box center [149, 246] width 257 height 24
type input "Wheels - Stacked & Palletized"
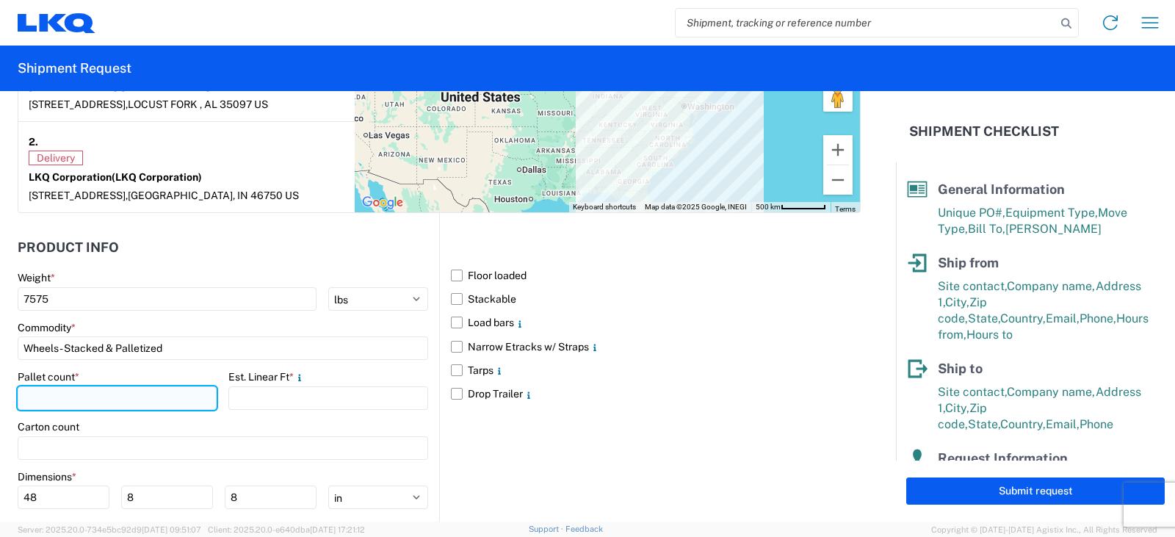
click at [29, 400] on input "number" at bounding box center [117, 398] width 199 height 24
type input "11"
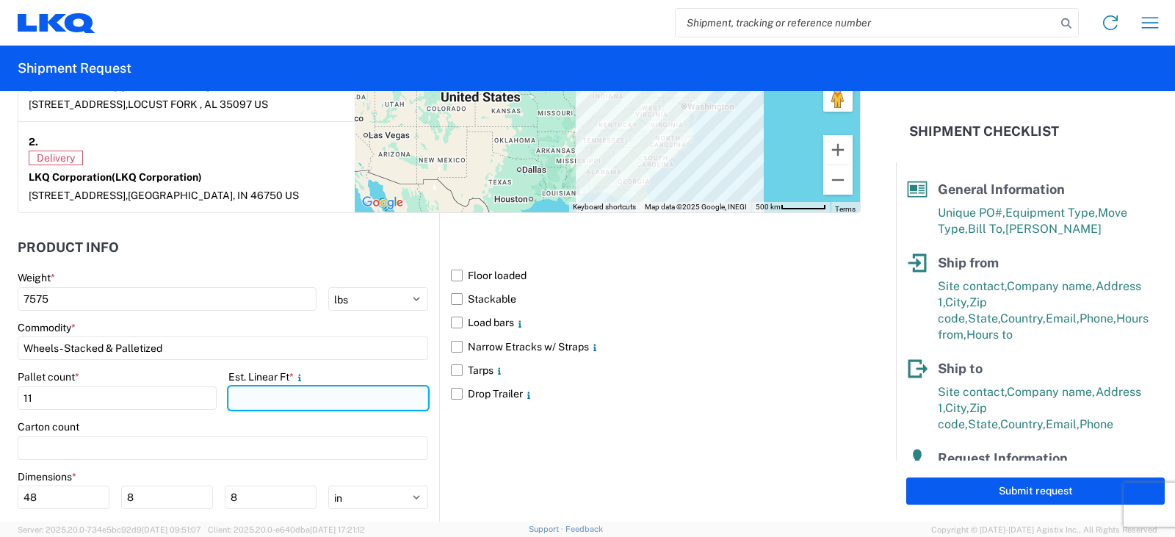
click at [239, 394] on input "number" at bounding box center [327, 398] width 199 height 24
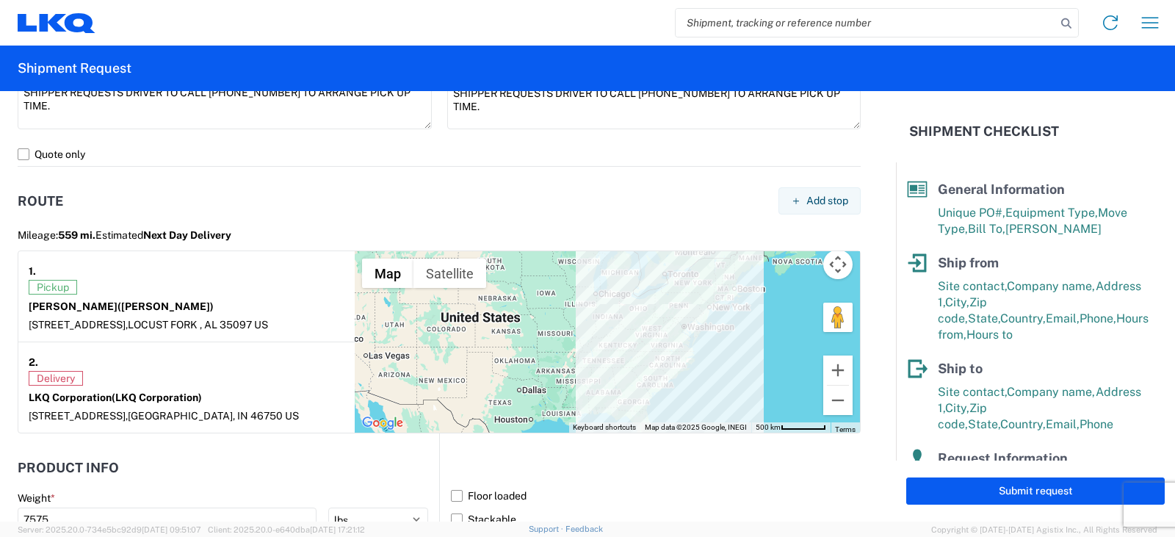
scroll to position [955, 0]
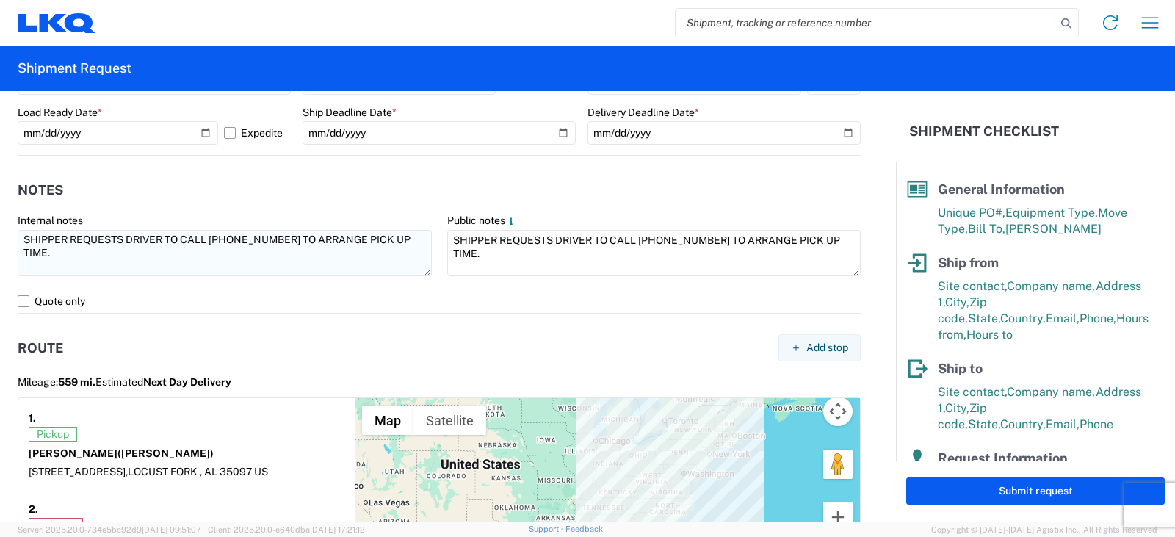
type input "28"
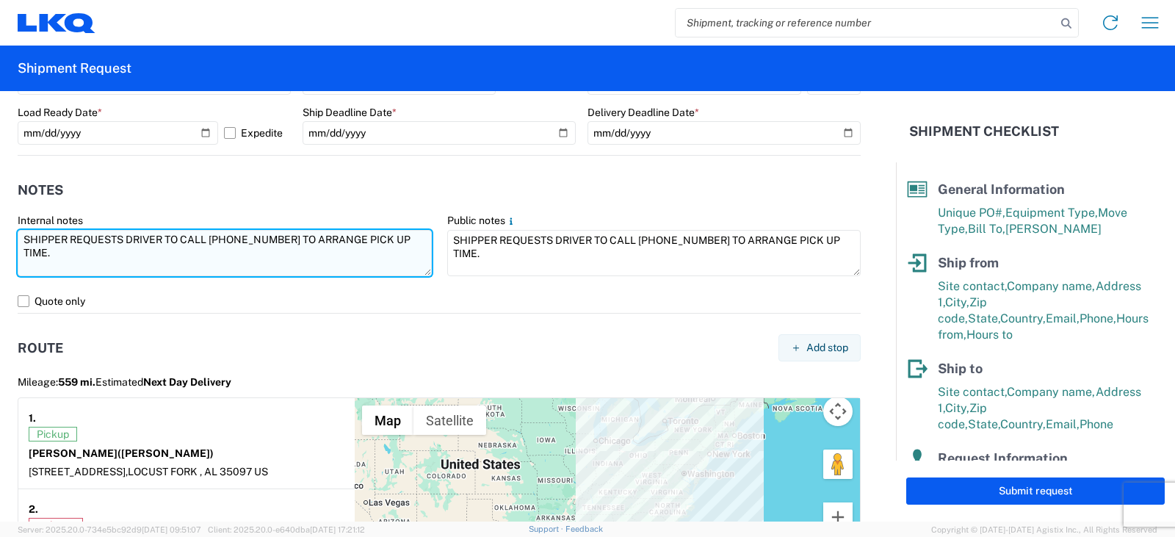
click at [29, 269] on textarea "SHIPPER REQUESTS DRIVER TO CALL 205-641-3704 TO ARRANGE PICK UP TIME." at bounding box center [225, 253] width 414 height 46
click at [18, 267] on textarea "SHIPPER REQUESTS DRIVER TO CALL 205-641-3704 TO ARRANGE PICK UP TIME." at bounding box center [225, 253] width 414 height 46
drag, startPoint x: 156, startPoint y: 266, endPoint x: 12, endPoint y: 284, distance: 144.4
click at [12, 284] on agx-form-control-wrapper-v2 "Internal notes SHIPPER REQUESTS DRIVER TO CALL 205-641-3704 TO ARRANGE PICK UP …" at bounding box center [225, 252] width 430 height 76
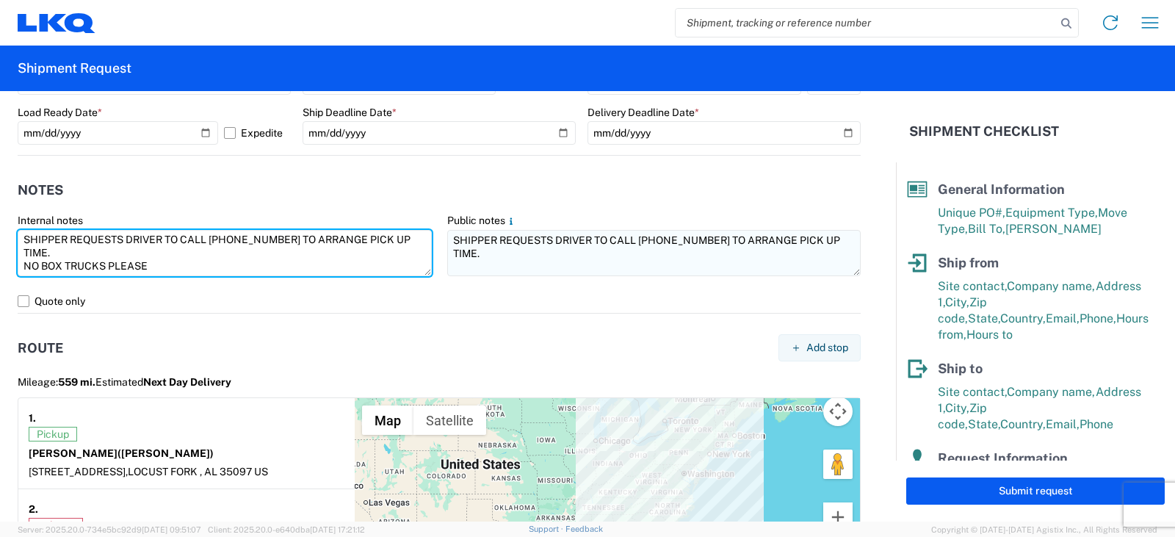
type textarea "SHIPPER REQUESTS DRIVER TO CALL 205-641-3704 TO ARRANGE PICK UP TIME. NO BOX TR…"
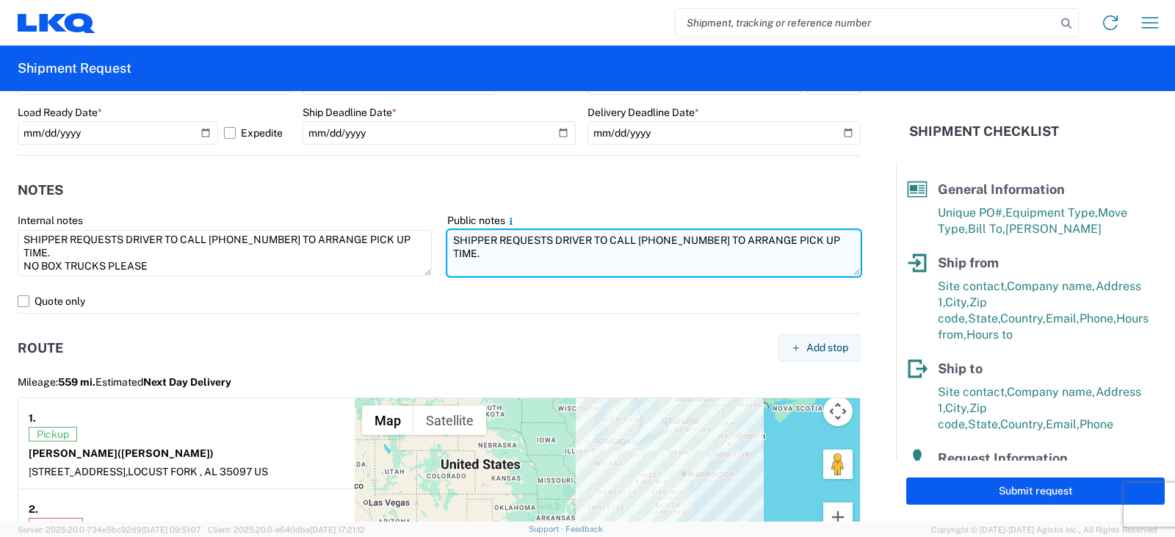
click at [447, 270] on textarea "SHIPPER REQUESTS DRIVER TO CALL 205-641-3704 TO ARRANGE PICK UP TIME." at bounding box center [654, 253] width 414 height 46
click at [483, 252] on textarea "SHIPPER REQUESTS DRIVER TO CALL 205-641-3704 TO ARRANGE PICK UP TIME." at bounding box center [654, 253] width 414 height 46
paste textarea "NO BOX TRUCKS PLEASE"
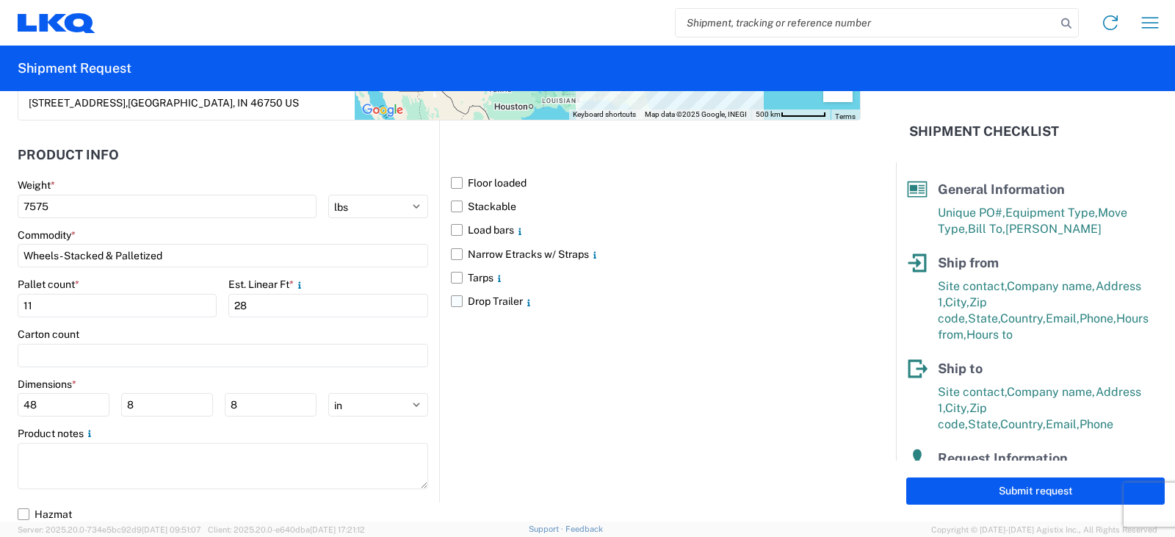
scroll to position [1419, 0]
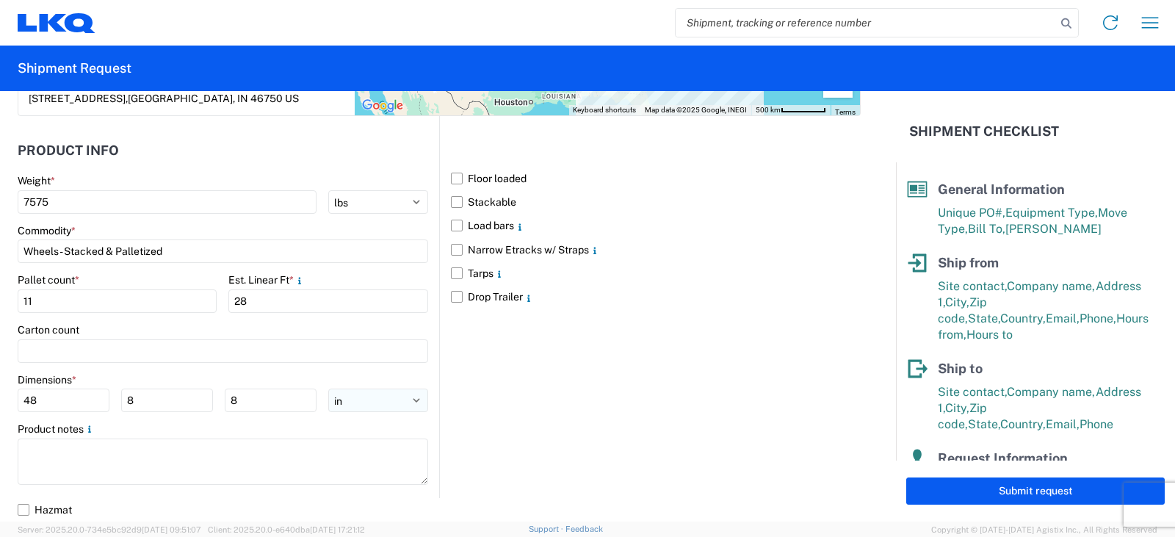
type textarea "SHIPPER REQUESTS DRIVER TO CALL 205-641-3704 TO ARRANGE PICK UP TIME. NO BOX TR…"
click at [410, 399] on select "ft in cm" at bounding box center [378, 400] width 100 height 24
click at [328, 388] on select "ft in cm" at bounding box center [378, 400] width 100 height 24
drag, startPoint x: 38, startPoint y: 400, endPoint x: 0, endPoint y: 405, distance: 38.5
click at [0, 405] on form "General Information Template PO# PWR#'S 130023, 130026, 130027, 130028--MICHAEL…" at bounding box center [448, 306] width 896 height 430
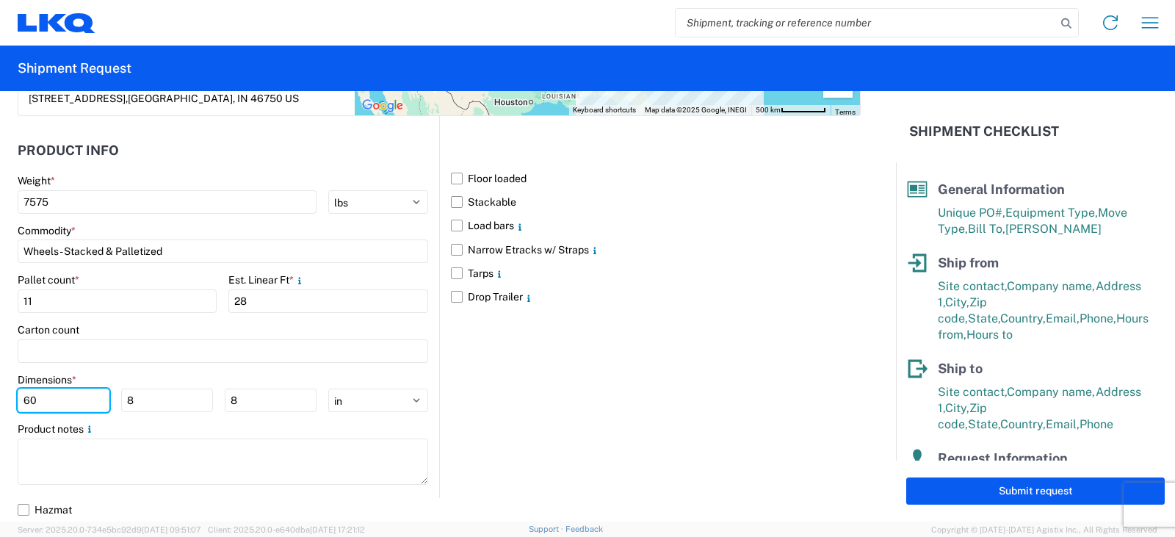
type input "60"
type input "48"
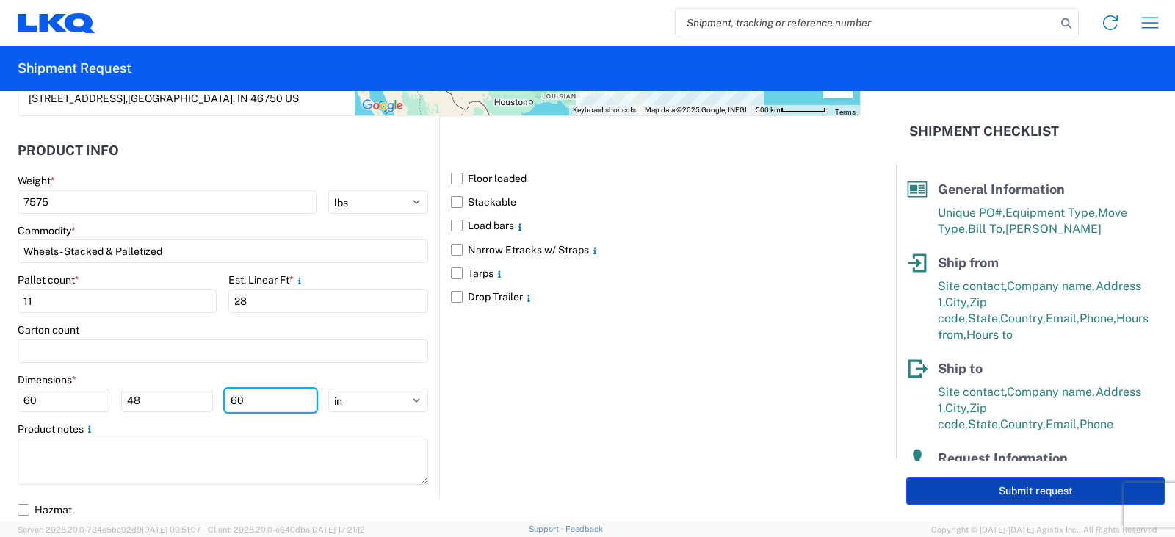
type input "60"
click at [1052, 493] on button "Submit request" at bounding box center [1035, 490] width 259 height 27
